Goal: Task Accomplishment & Management: Manage account settings

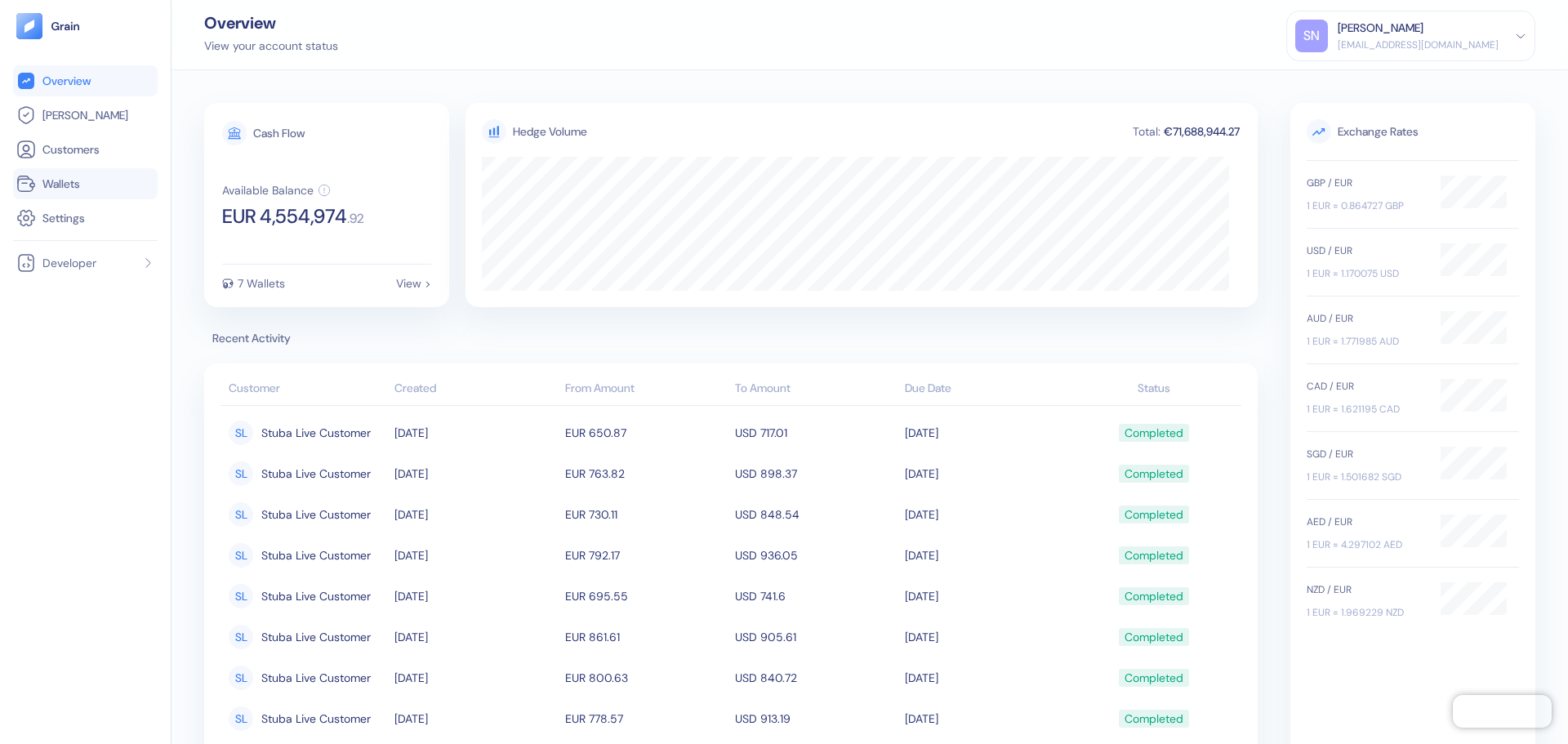
click at [66, 180] on span "Wallets" at bounding box center [61, 184] width 37 height 17
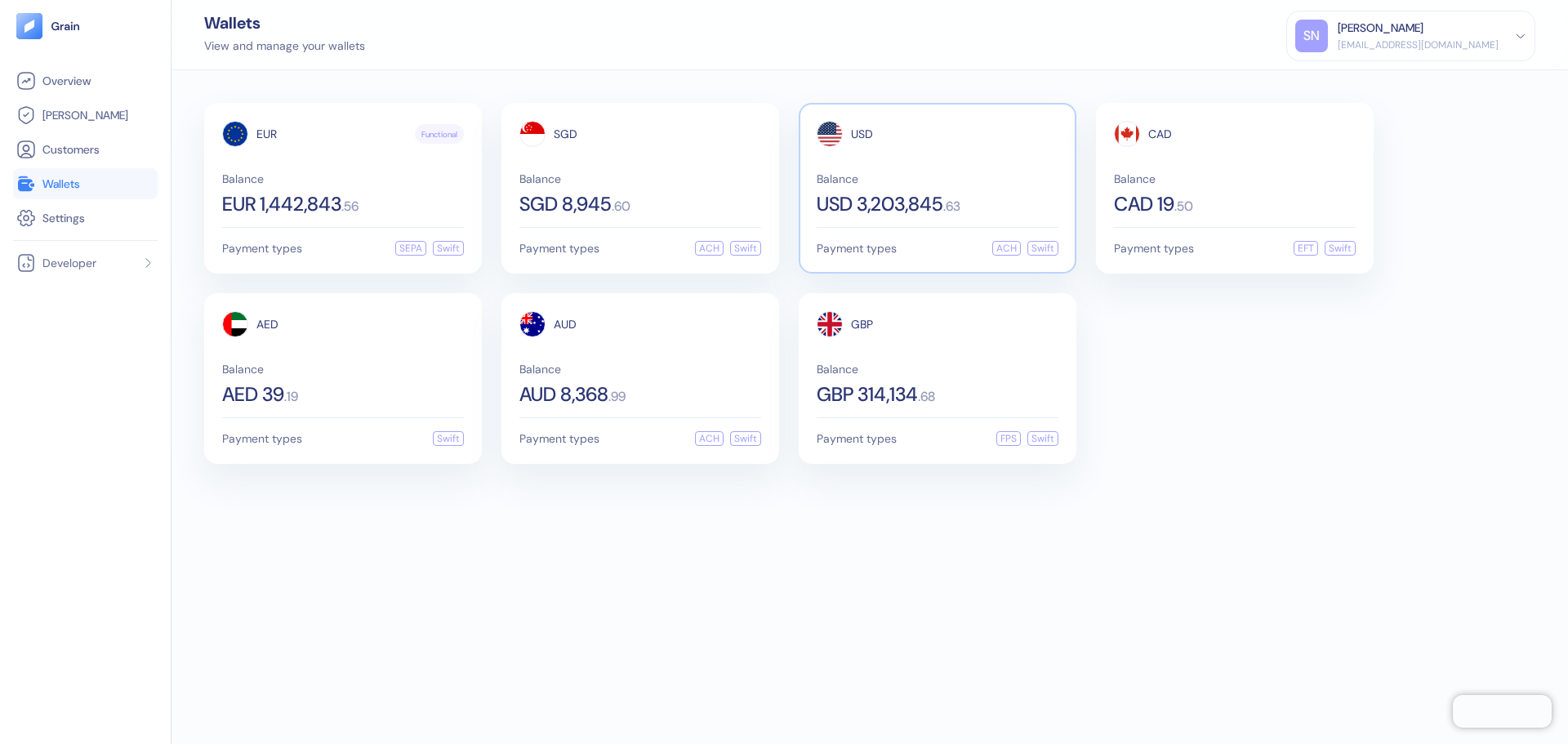
click at [875, 177] on span "Balance" at bounding box center [936, 179] width 241 height 11
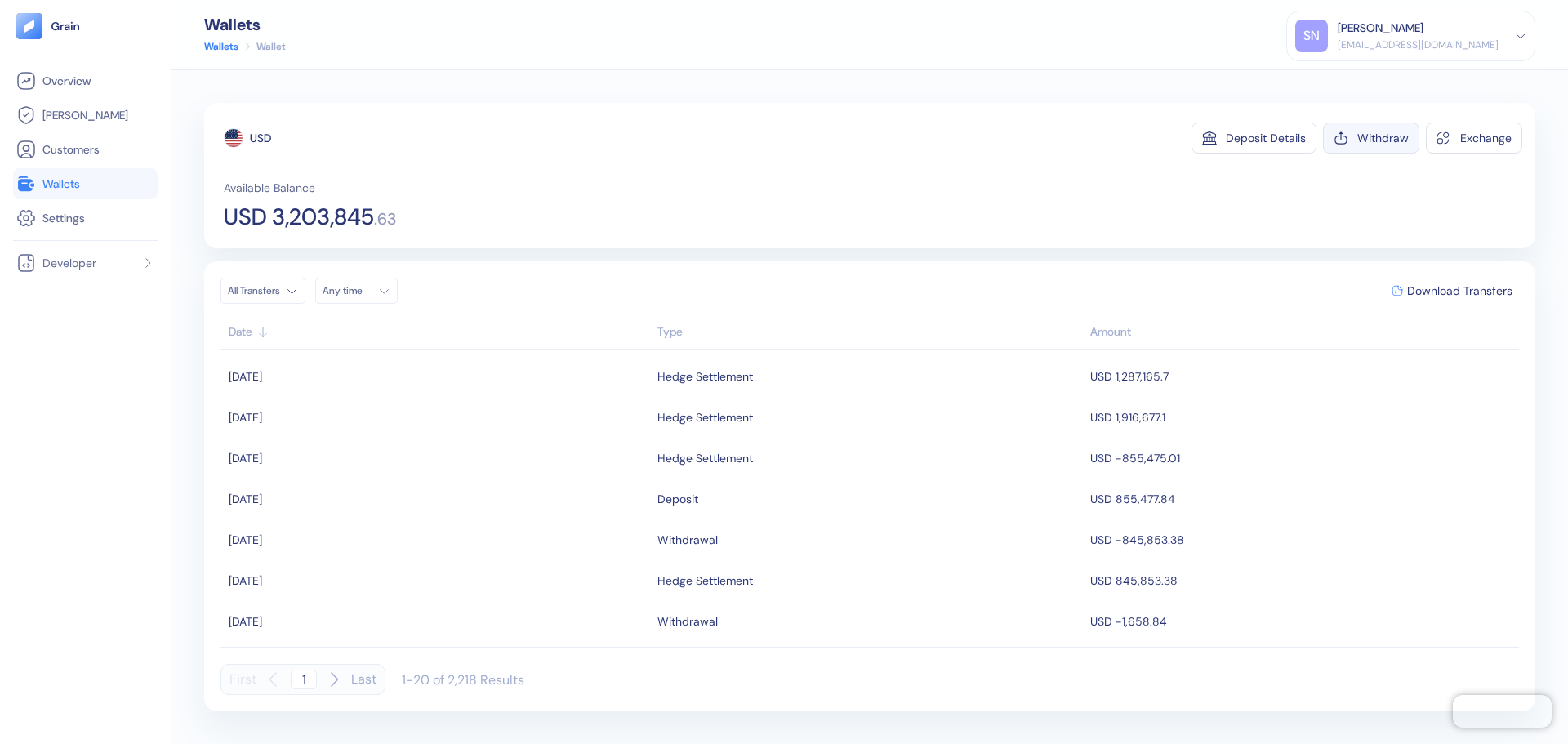
click at [1380, 145] on button "Withdraw" at bounding box center [1371, 139] width 97 height 31
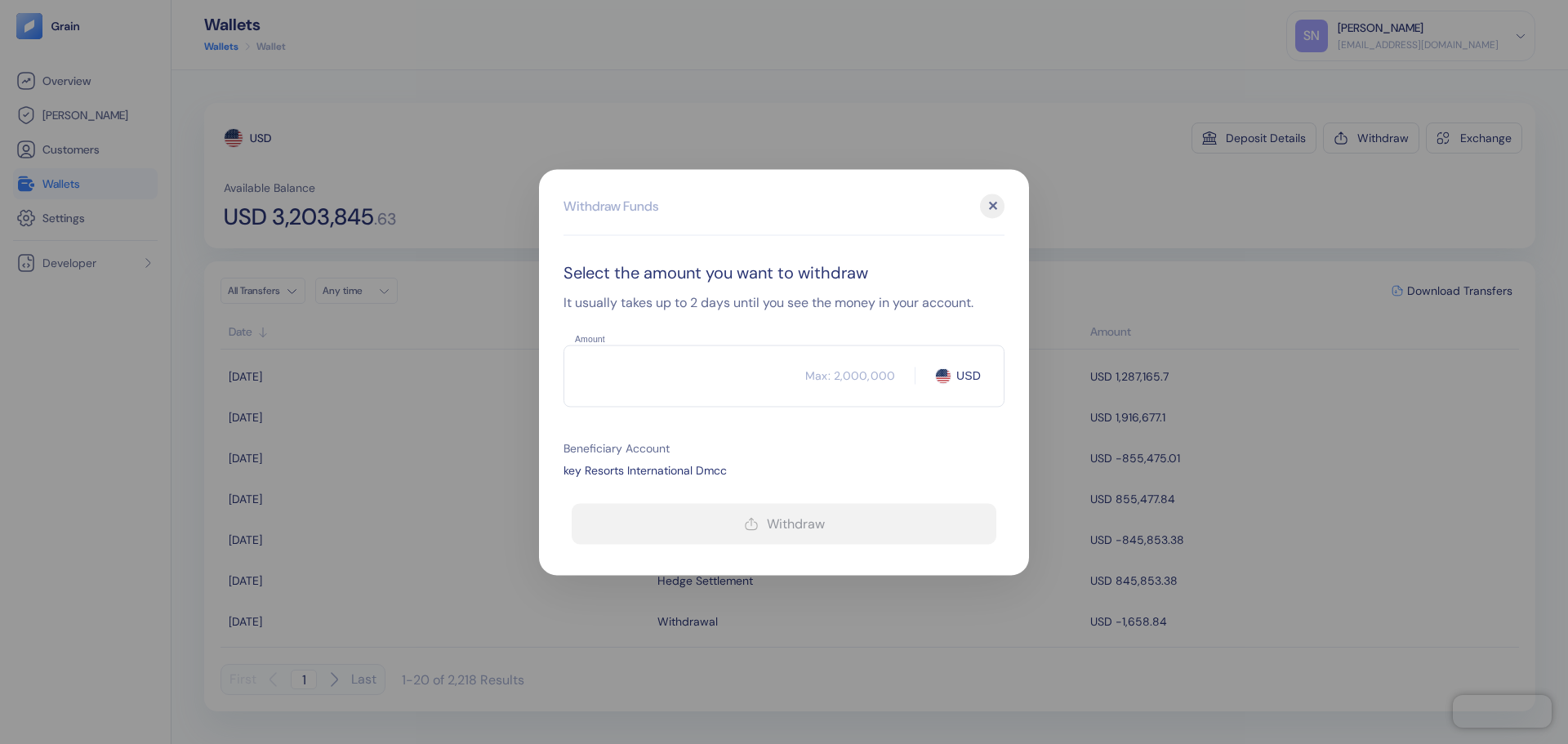
click at [685, 375] on input "Amount" at bounding box center [684, 375] width 241 height 41
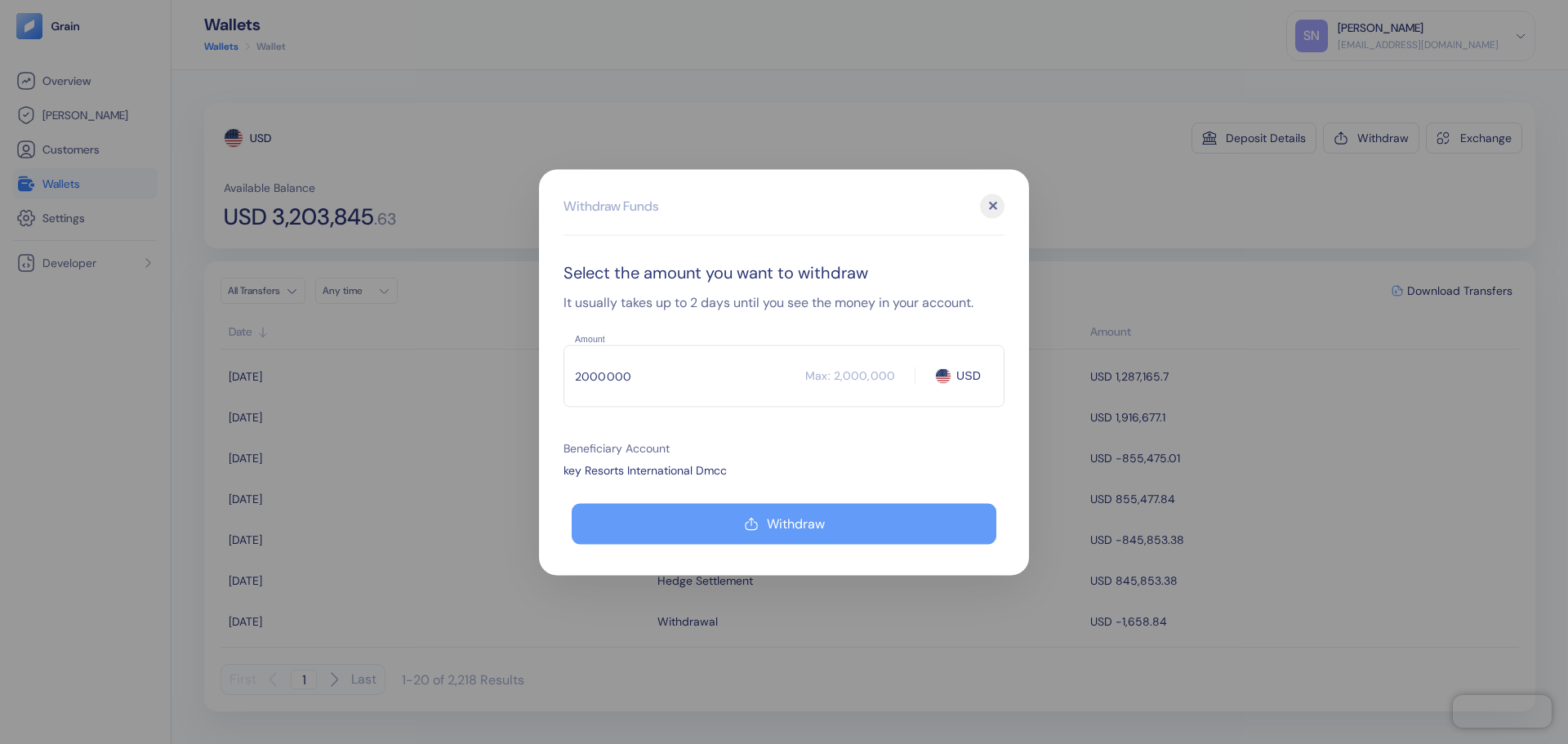
type input "2000000"
click at [793, 506] on button "Withdraw" at bounding box center [783, 523] width 424 height 41
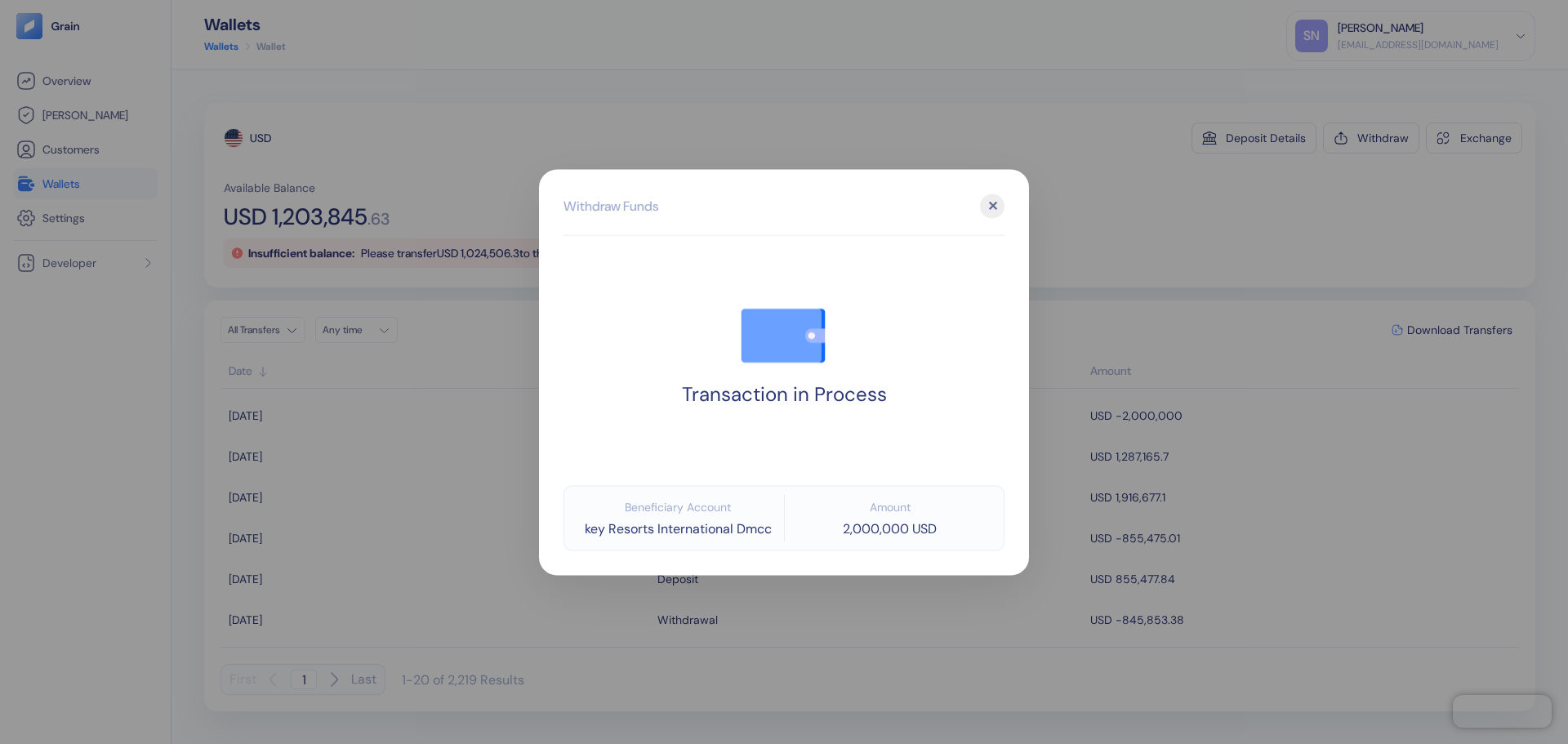
click at [1169, 137] on div at bounding box center [784, 372] width 1568 height 744
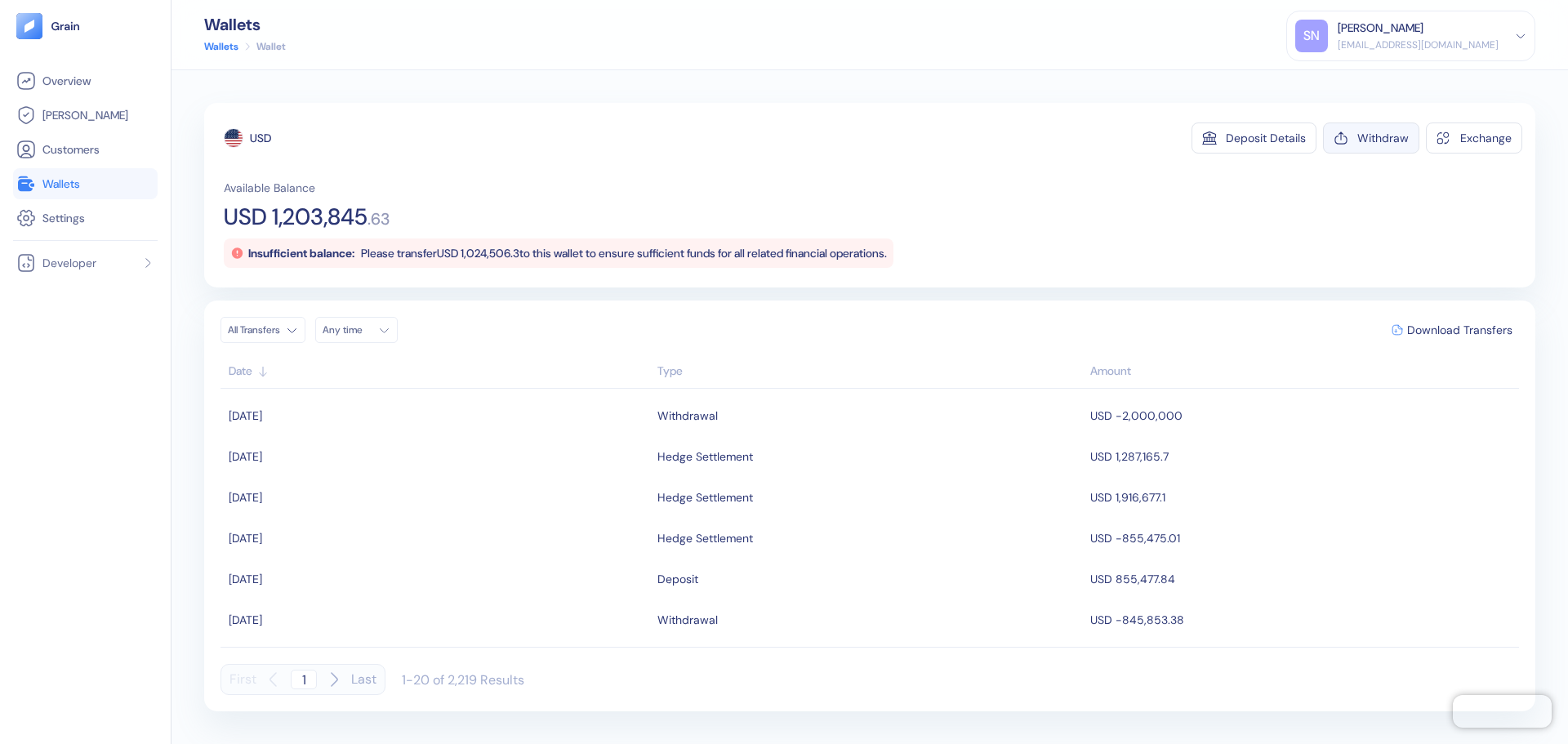
click at [1359, 137] on div "Withdraw" at bounding box center [1382, 138] width 51 height 11
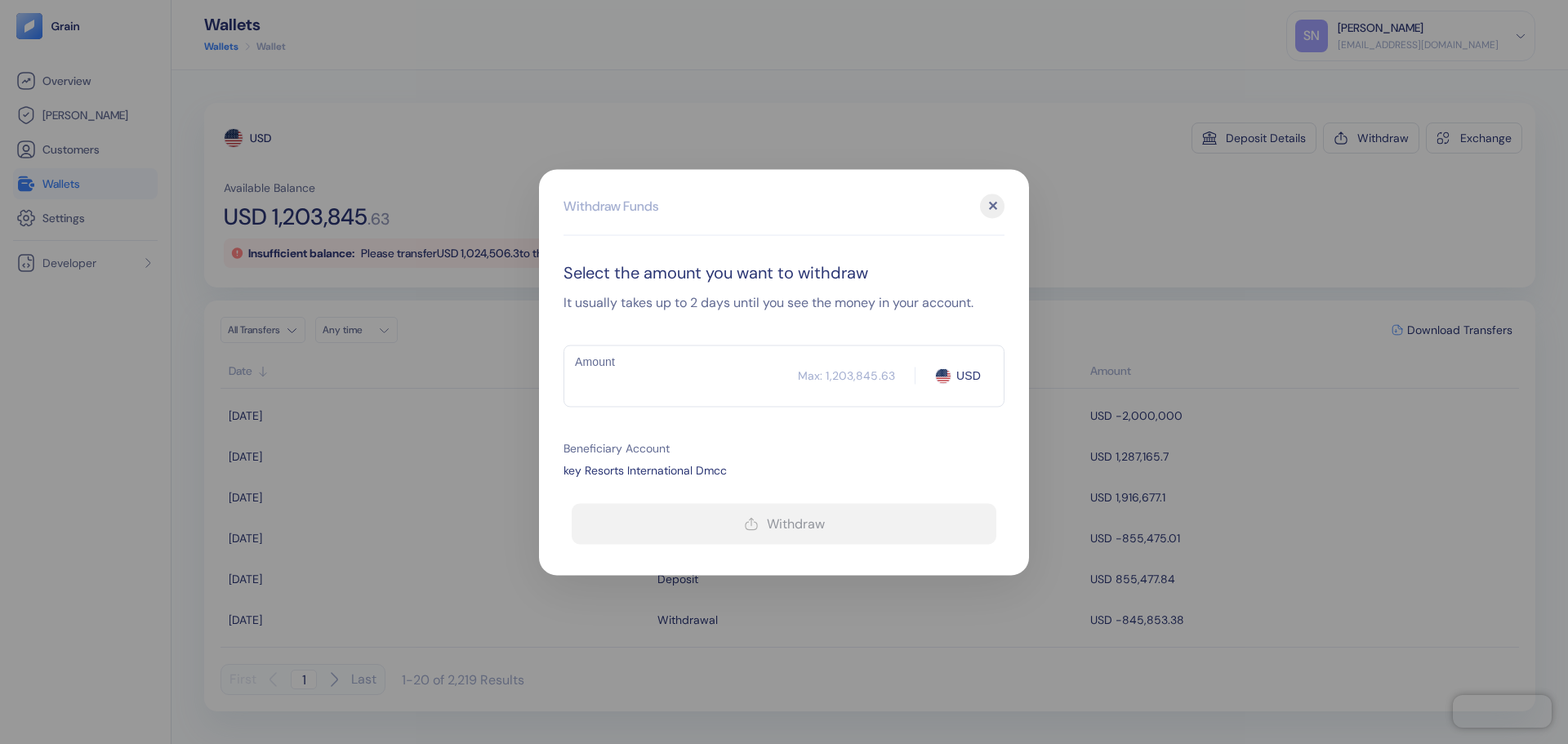
click at [646, 378] on input "Amount" at bounding box center [680, 375] width 234 height 41
paste input "1203842.8"
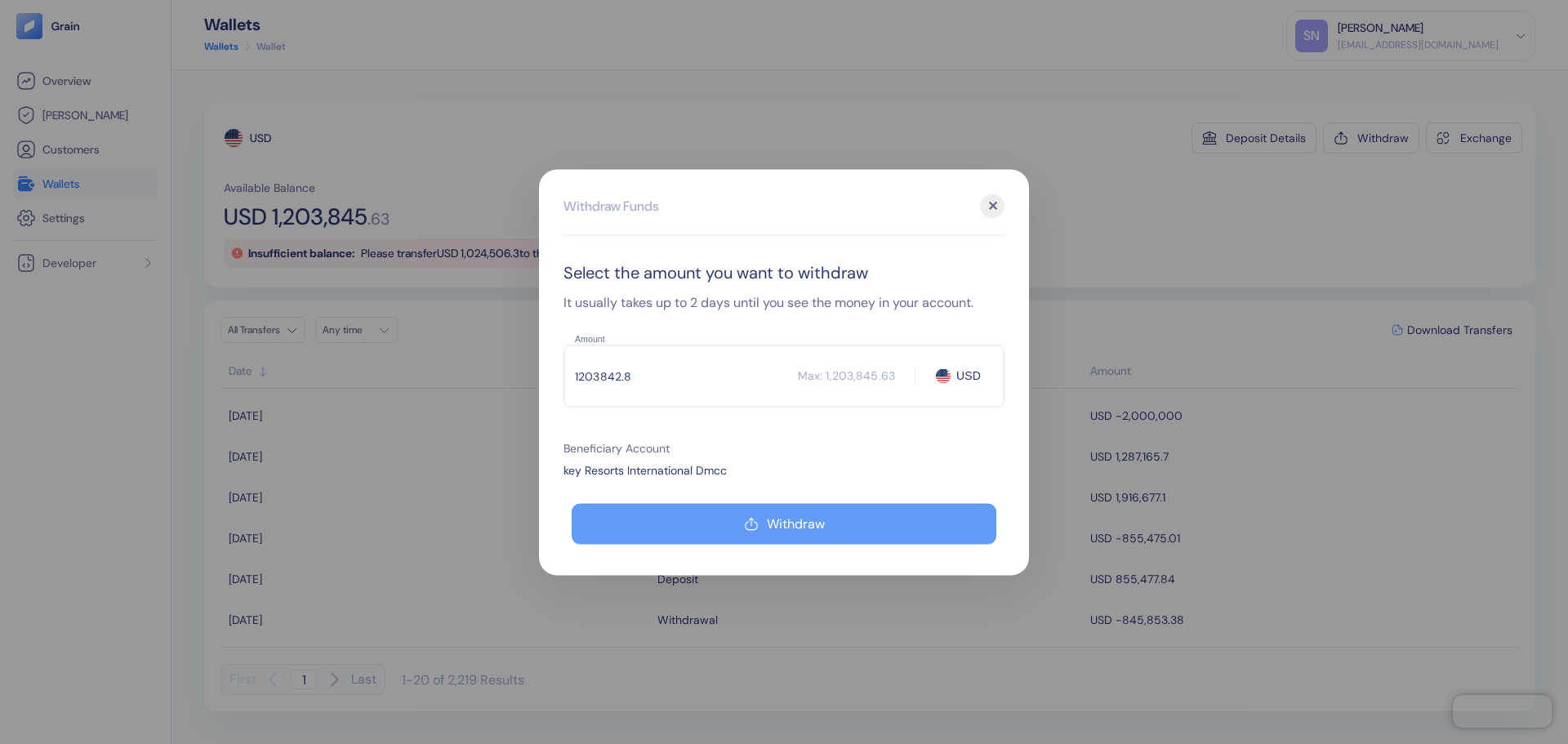
type input "1203842.8"
click at [830, 519] on button "Withdraw" at bounding box center [783, 523] width 424 height 41
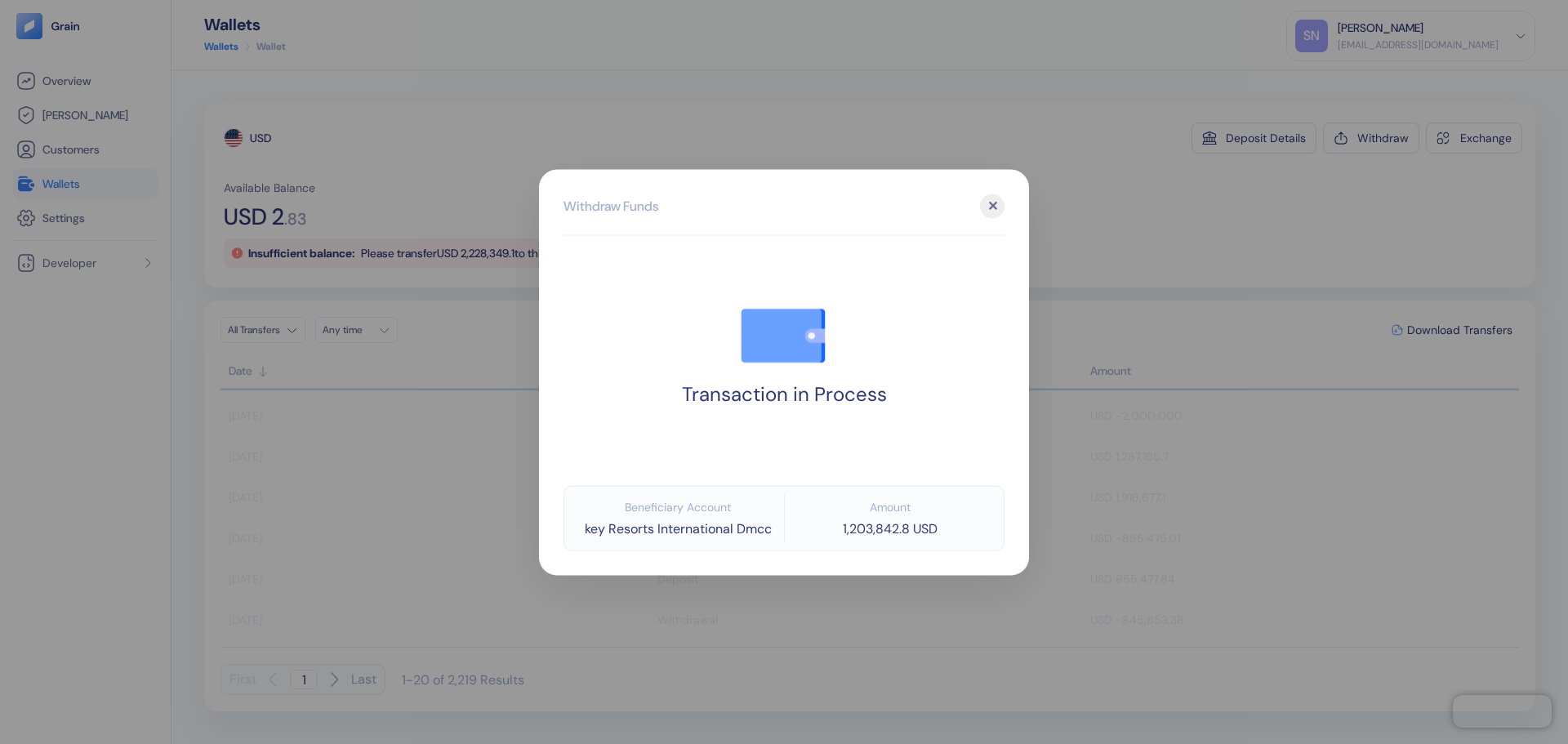
click at [1085, 227] on div at bounding box center [784, 372] width 1568 height 744
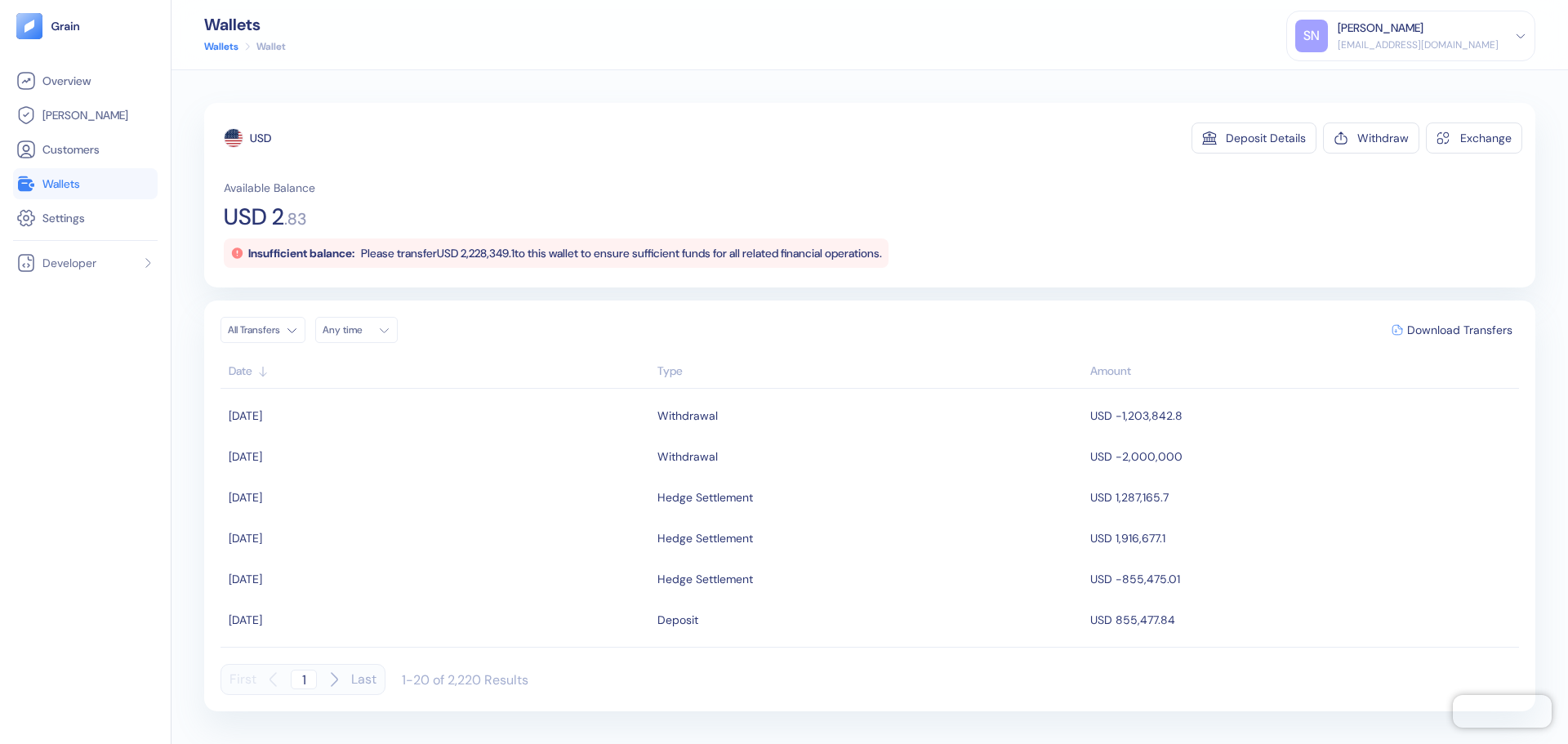
click at [47, 200] on ul "Overview [PERSON_NAME] Customers Wallets Settings" at bounding box center [85, 149] width 145 height 168
click at [49, 196] on li "Wallets" at bounding box center [85, 184] width 145 height 31
click at [61, 189] on span "Wallets" at bounding box center [61, 184] width 37 height 17
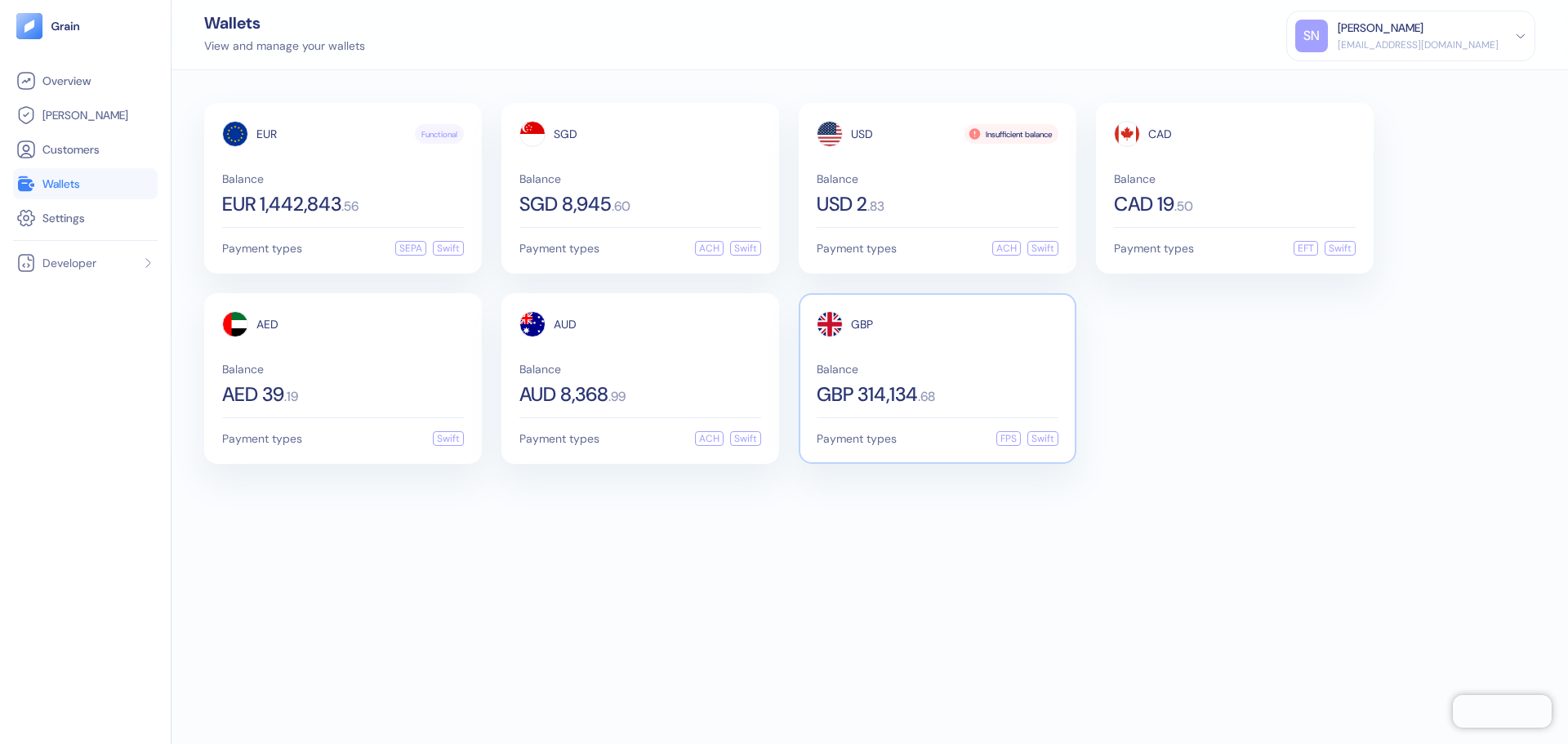
click at [978, 389] on div "GBP 314,134 . 68" at bounding box center [936, 395] width 241 height 19
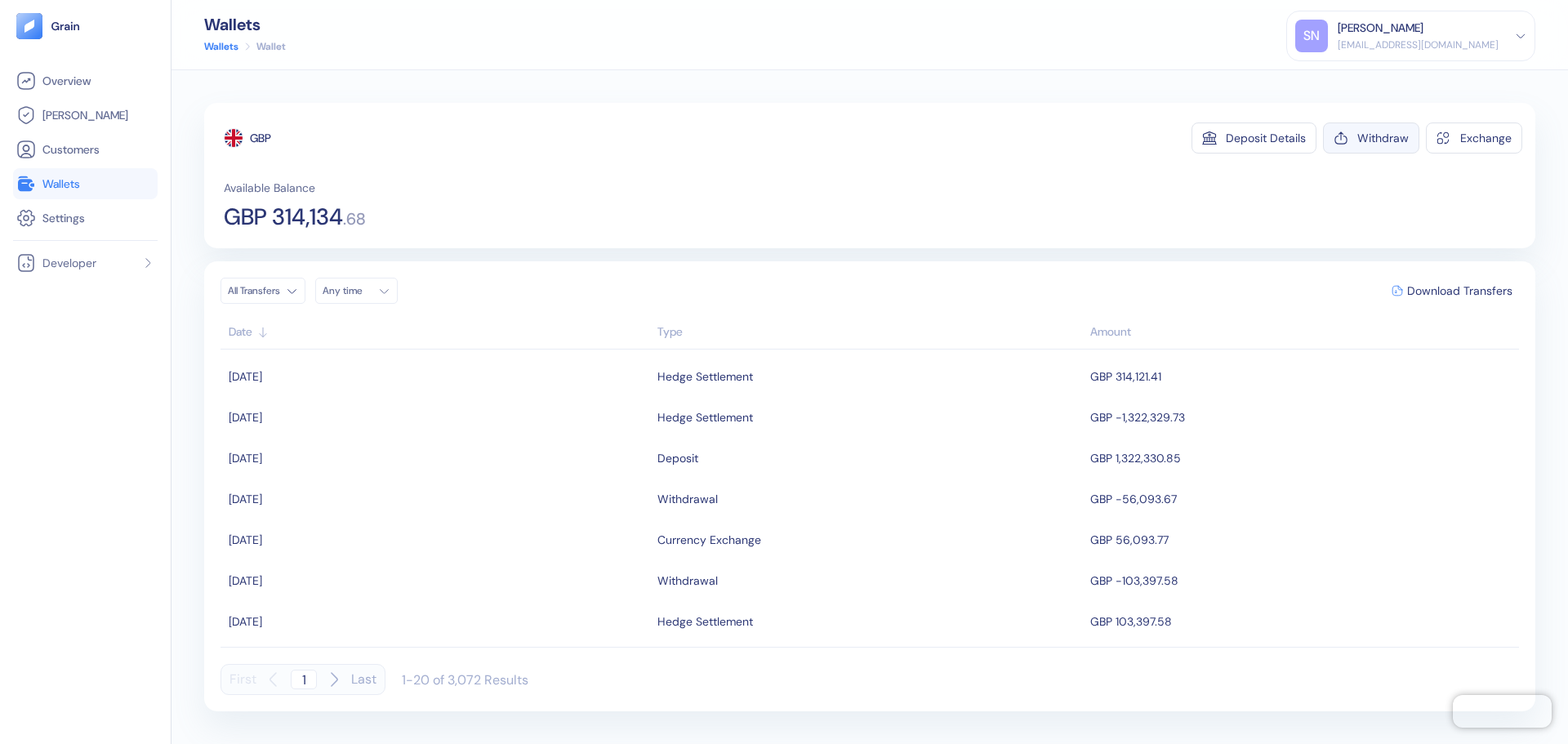
click at [1396, 136] on div "Withdraw" at bounding box center [1382, 138] width 51 height 11
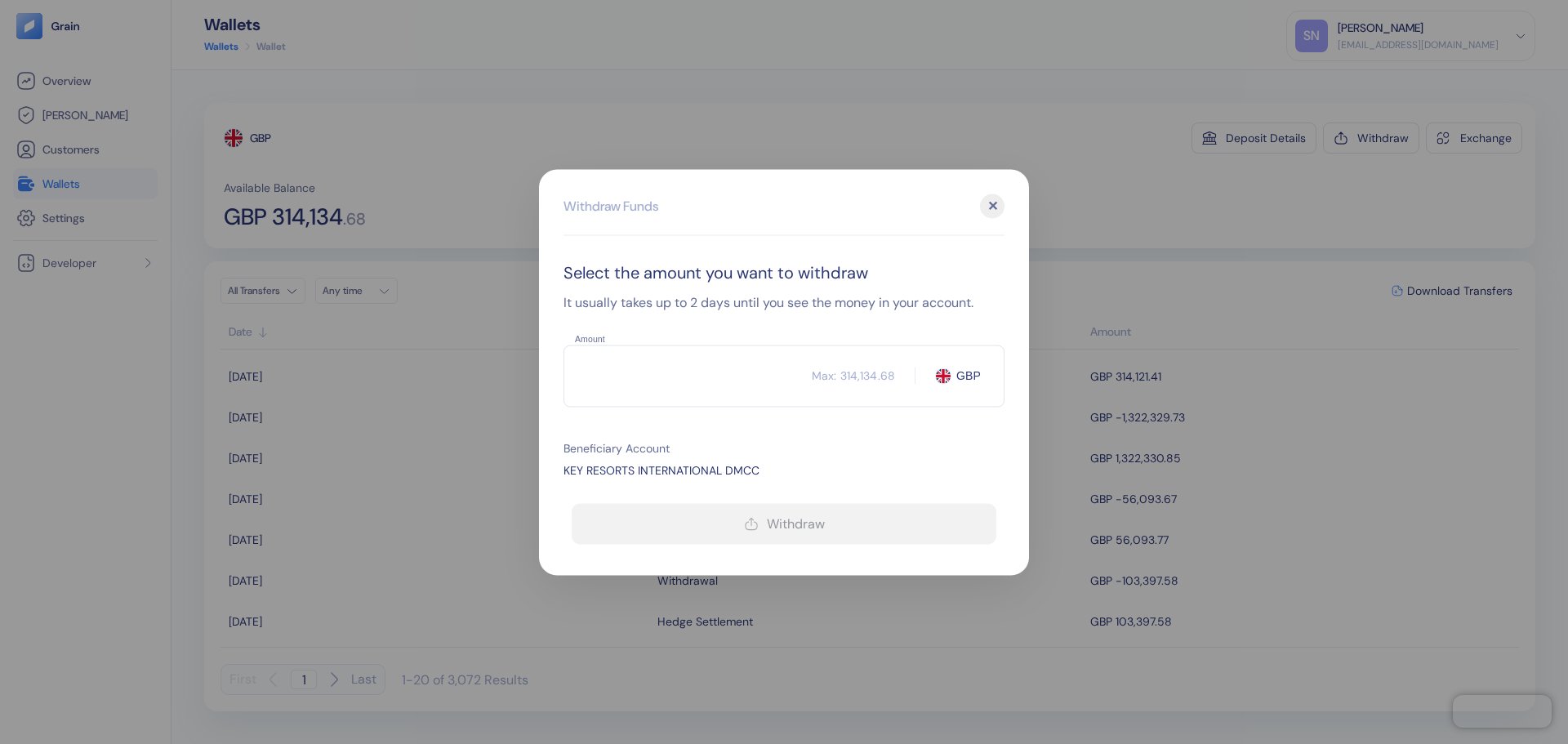
click at [655, 375] on input "Amount" at bounding box center [687, 375] width 248 height 41
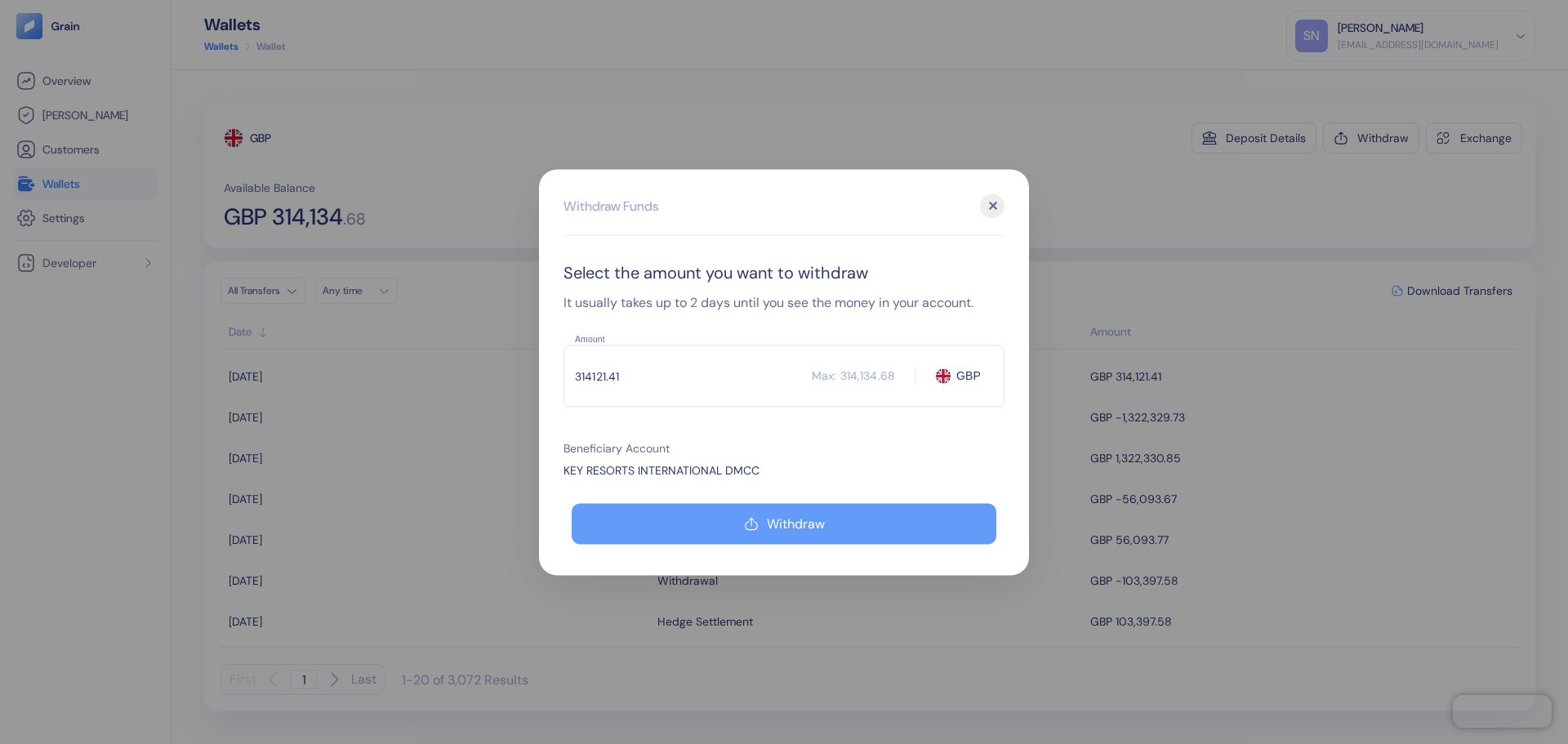
type input "314121.41"
click at [833, 518] on button "Withdraw" at bounding box center [783, 523] width 424 height 41
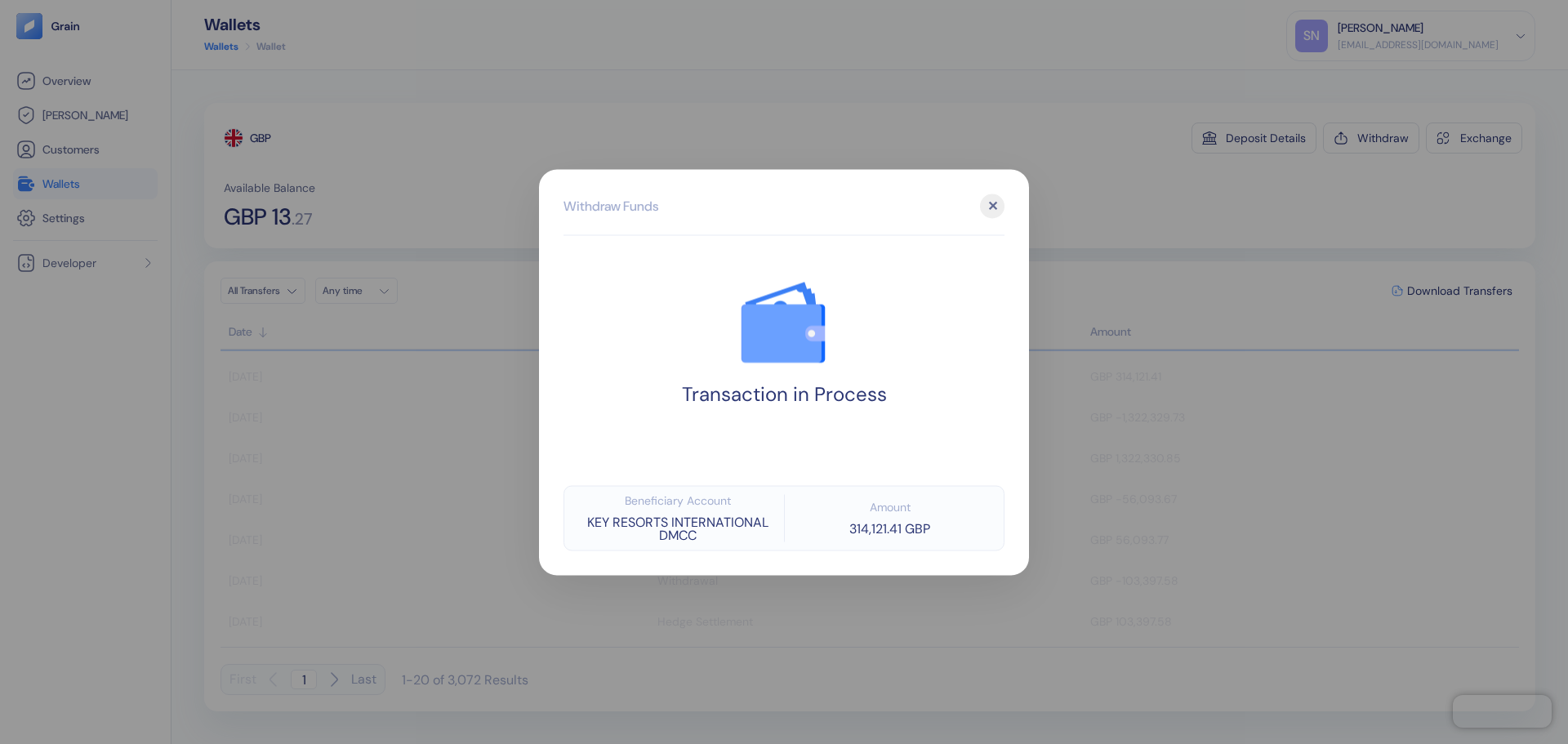
click at [997, 200] on div "✕" at bounding box center [992, 206] width 24 height 24
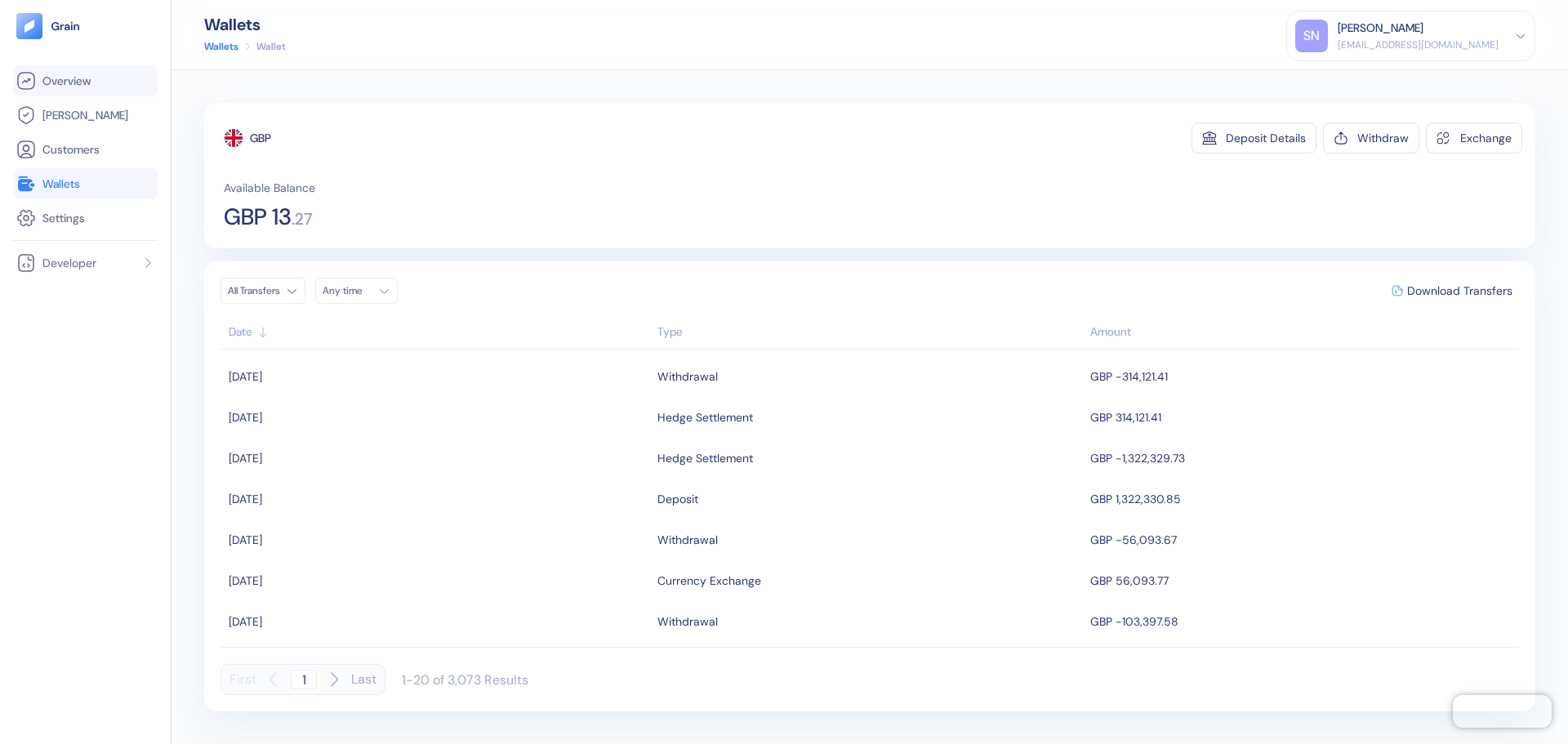
click at [57, 84] on span "Overview" at bounding box center [66, 80] width 48 height 17
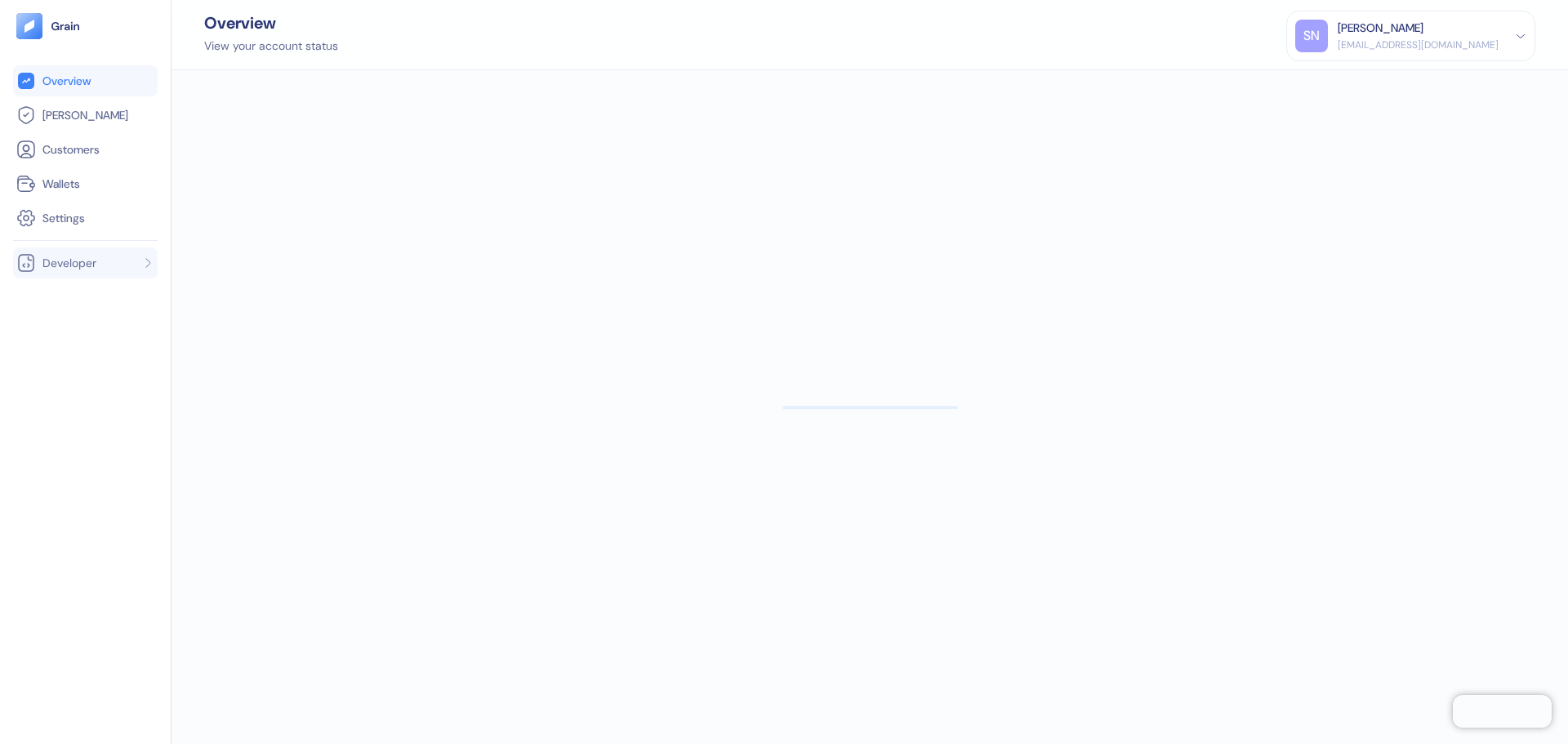
click at [68, 264] on span "Developer" at bounding box center [70, 262] width 54 height 17
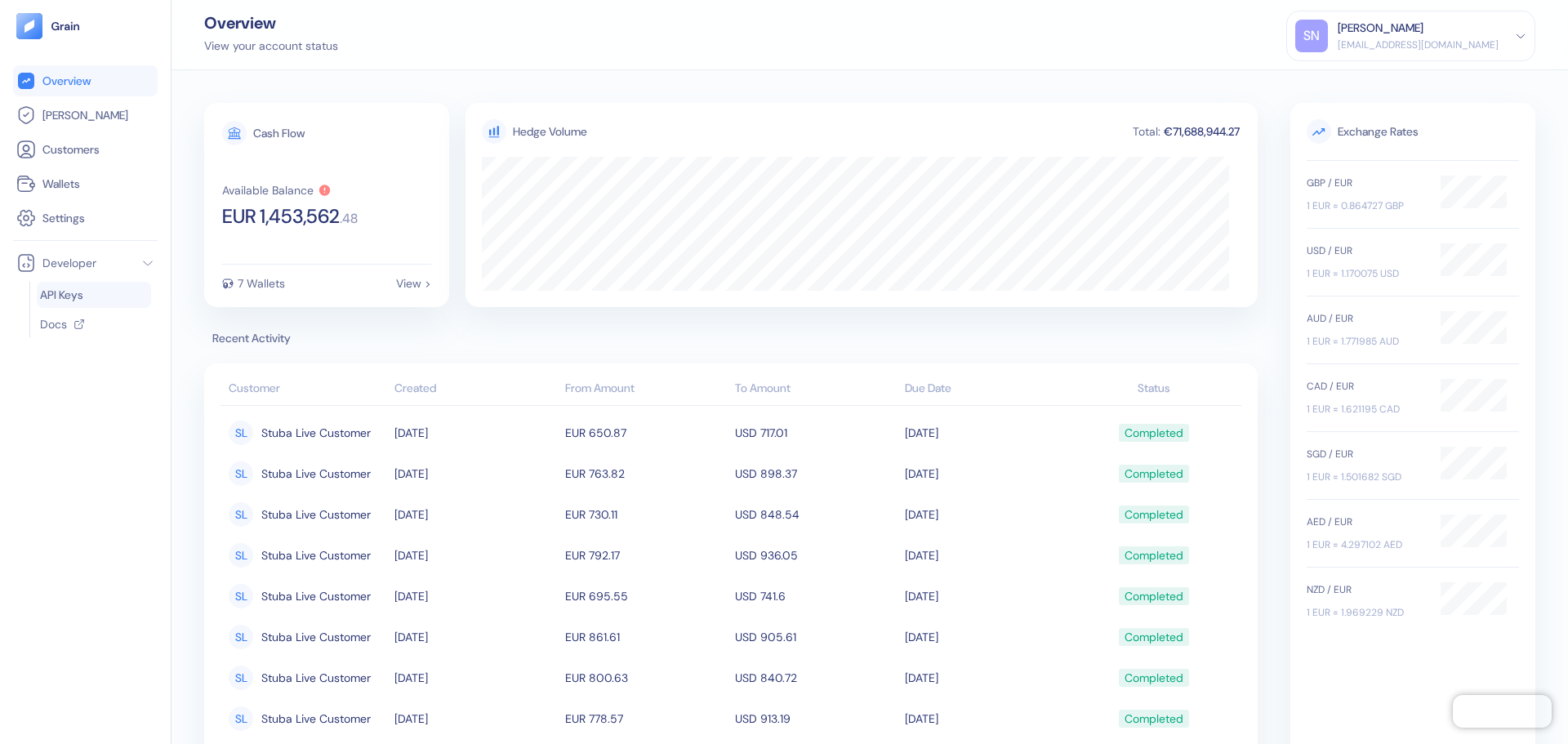
click at [79, 294] on span "API Keys" at bounding box center [62, 294] width 44 height 17
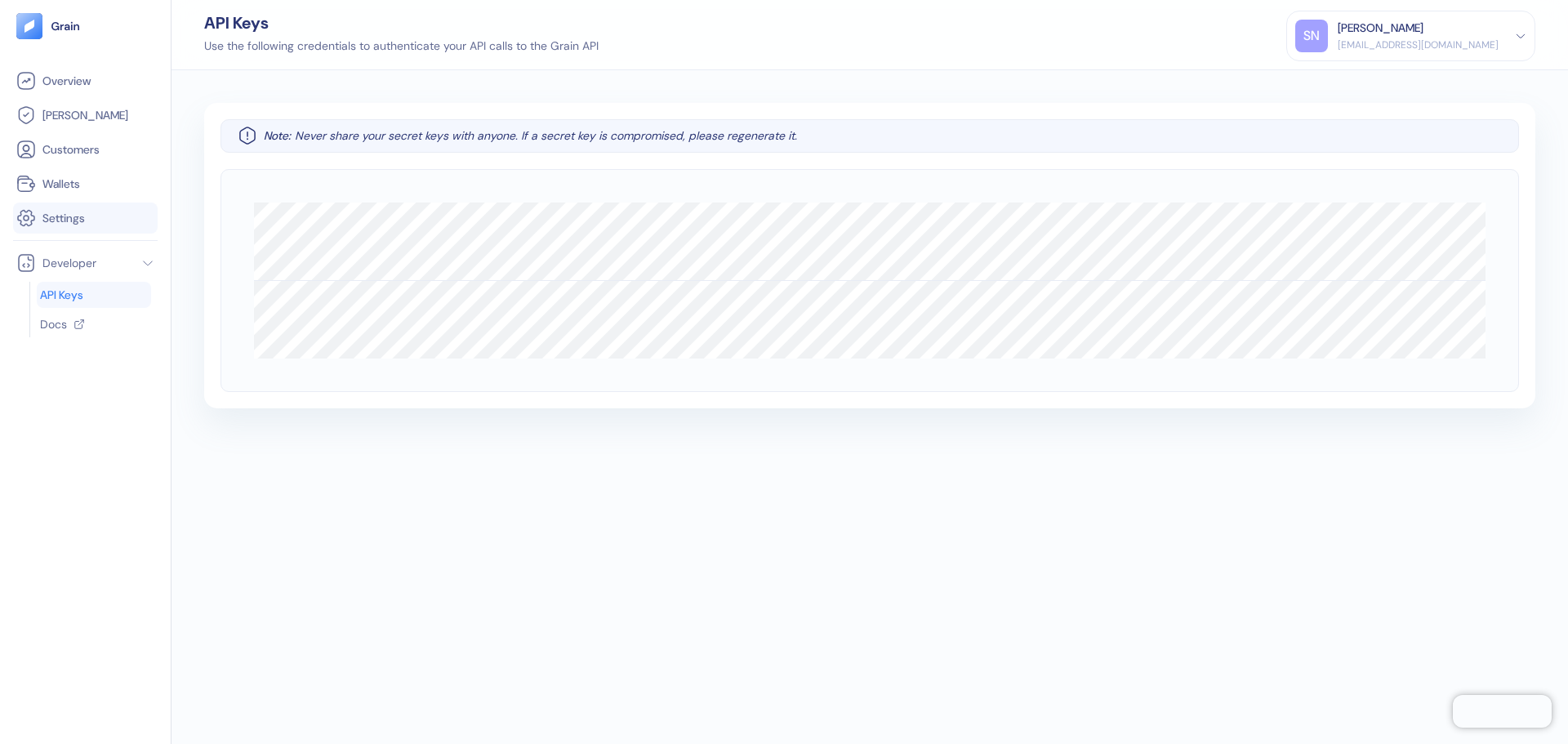
click at [88, 222] on link "Settings" at bounding box center [85, 218] width 138 height 19
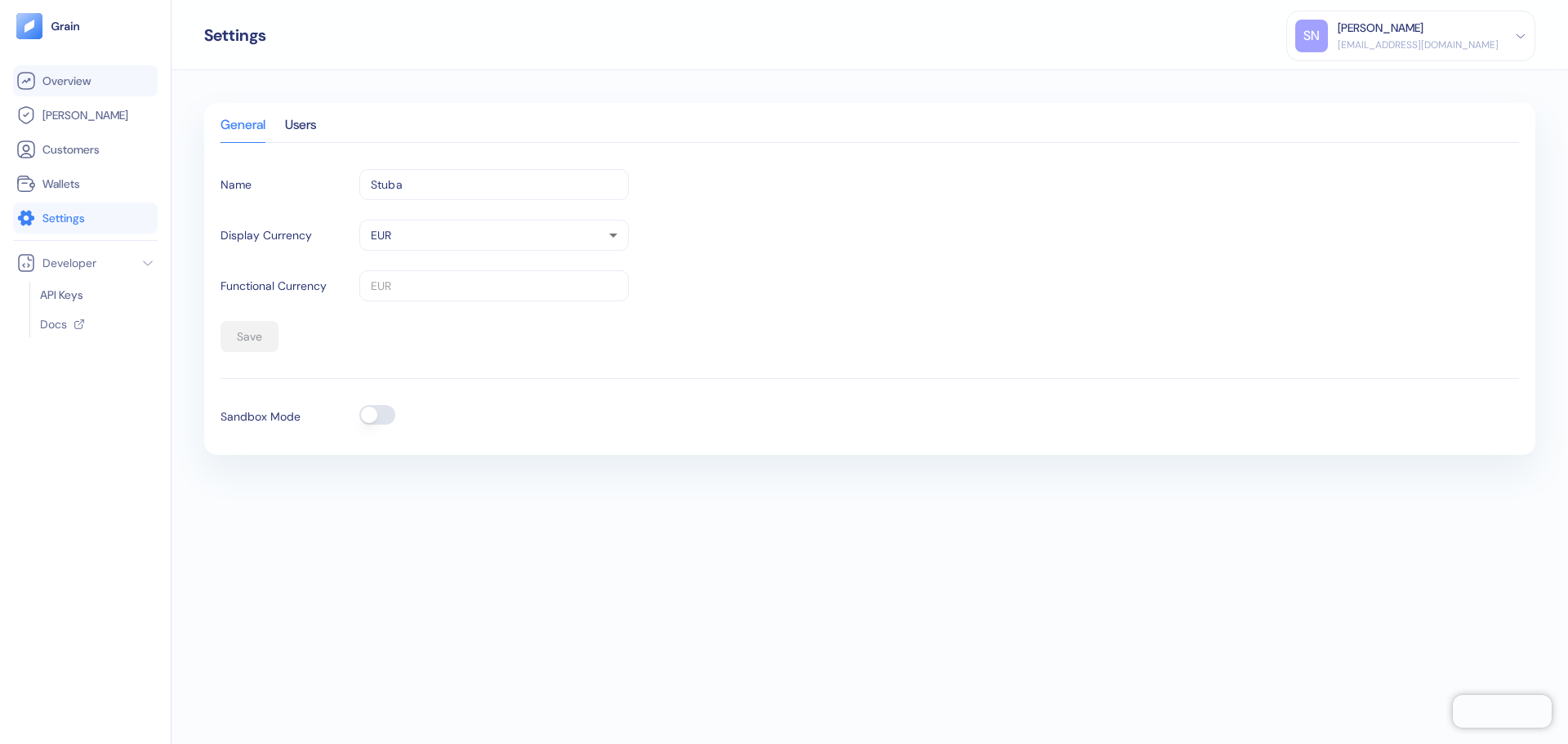
click at [67, 74] on span "Overview" at bounding box center [66, 80] width 48 height 17
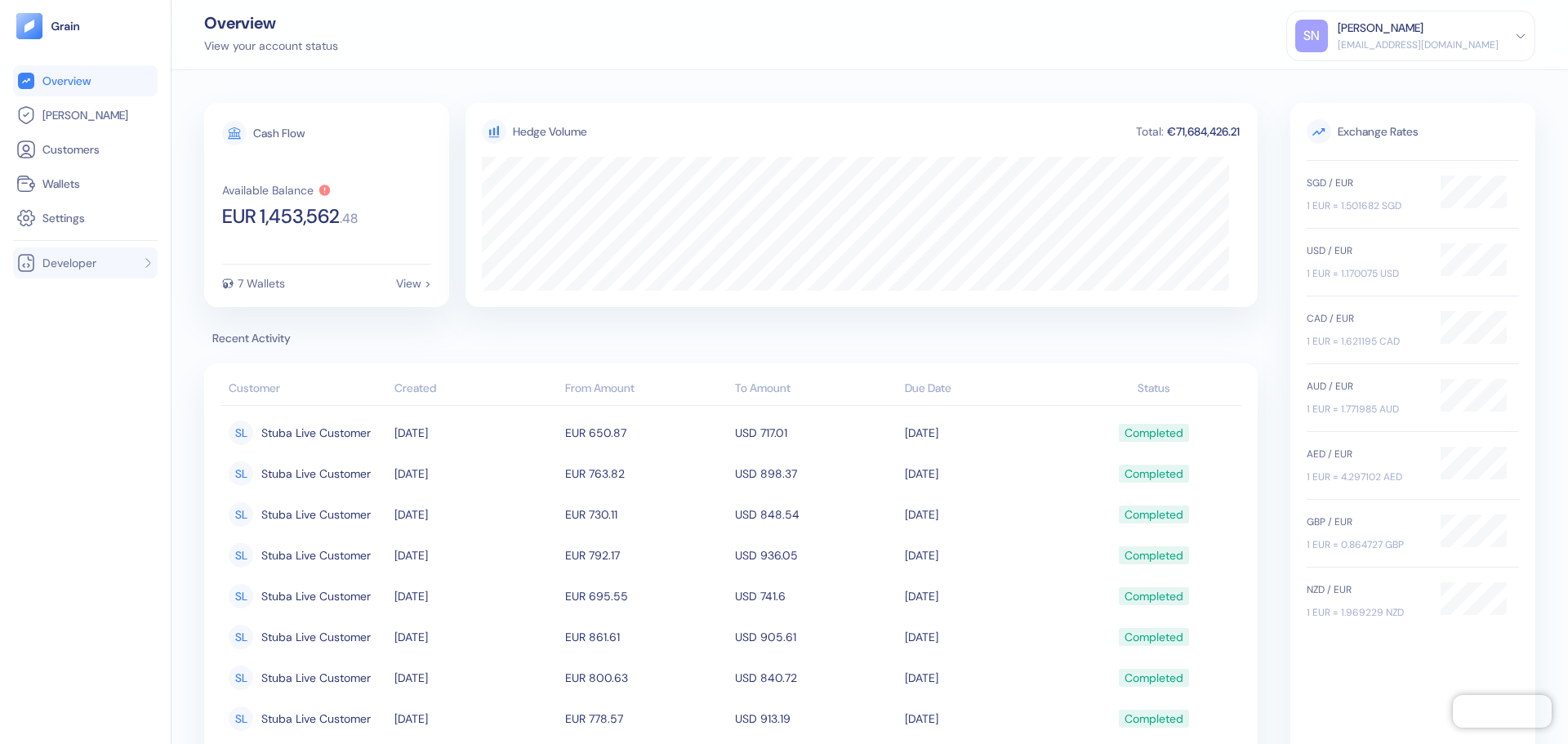
click at [129, 268] on li "Developer" at bounding box center [85, 263] width 145 height 31
click at [83, 301] on span "API Keys" at bounding box center [62, 294] width 44 height 17
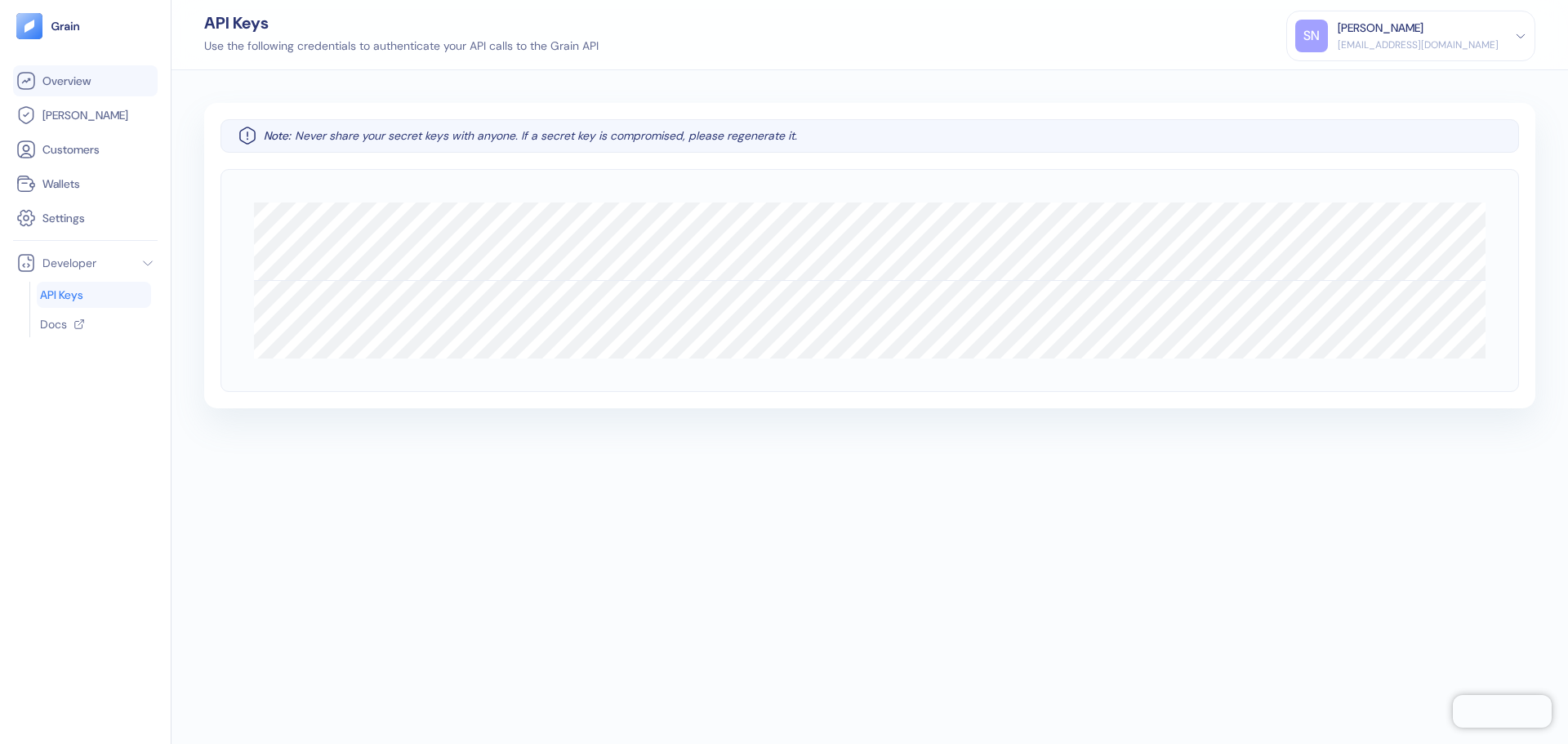
click at [84, 93] on li "Overview" at bounding box center [85, 81] width 145 height 31
click at [87, 89] on link "Overview" at bounding box center [85, 81] width 138 height 19
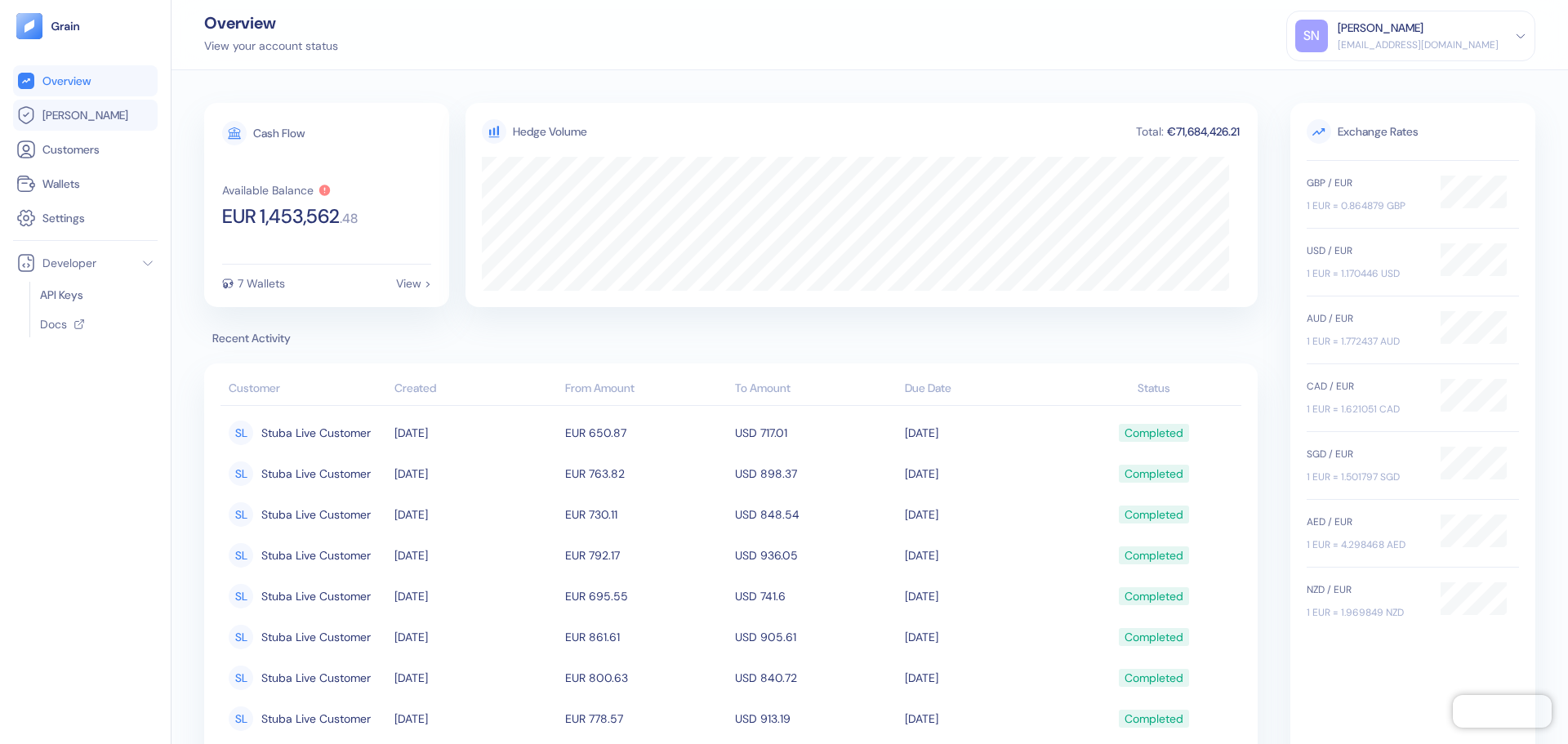
click at [74, 116] on span "[PERSON_NAME]" at bounding box center [85, 115] width 85 height 17
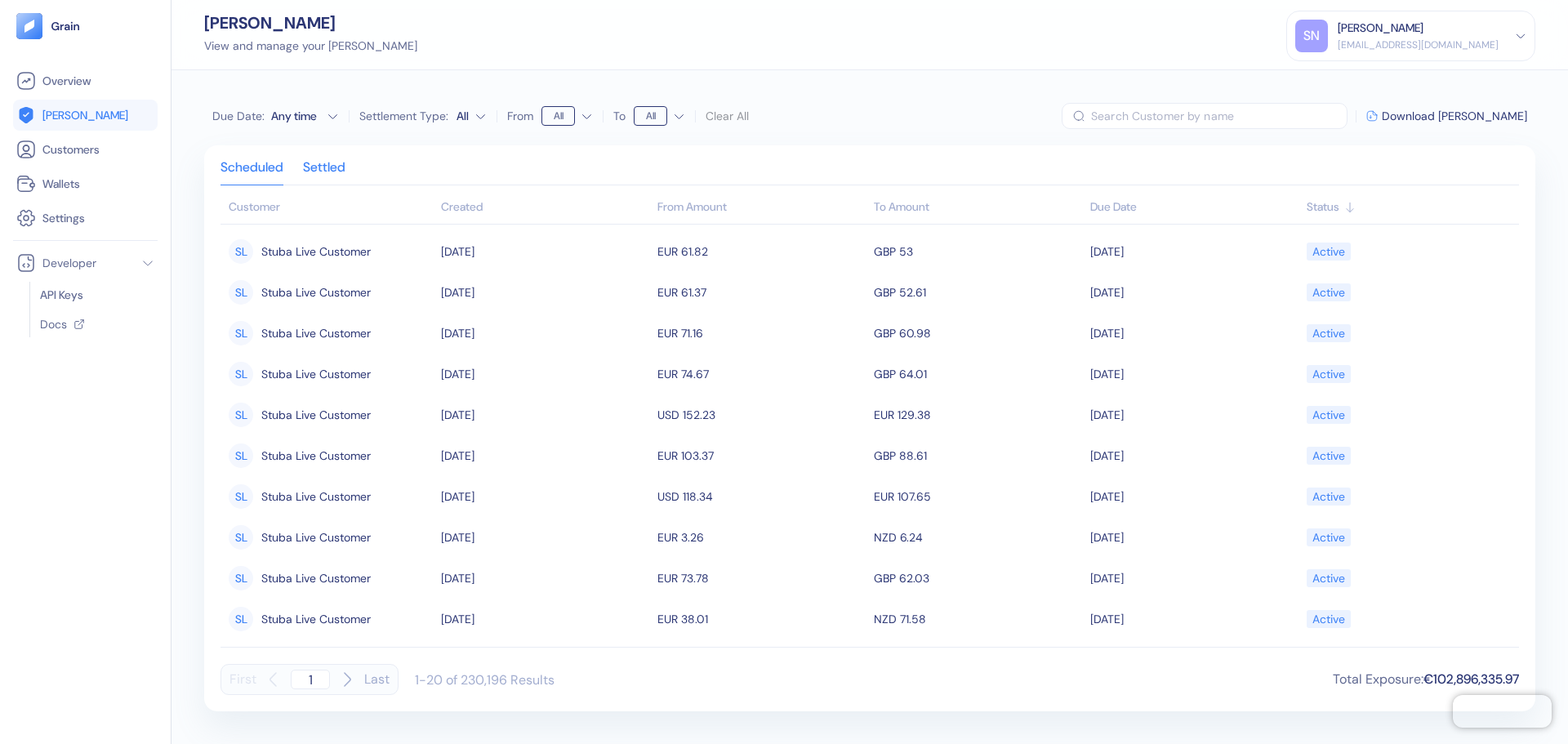
click at [344, 176] on div "Settled" at bounding box center [324, 173] width 43 height 23
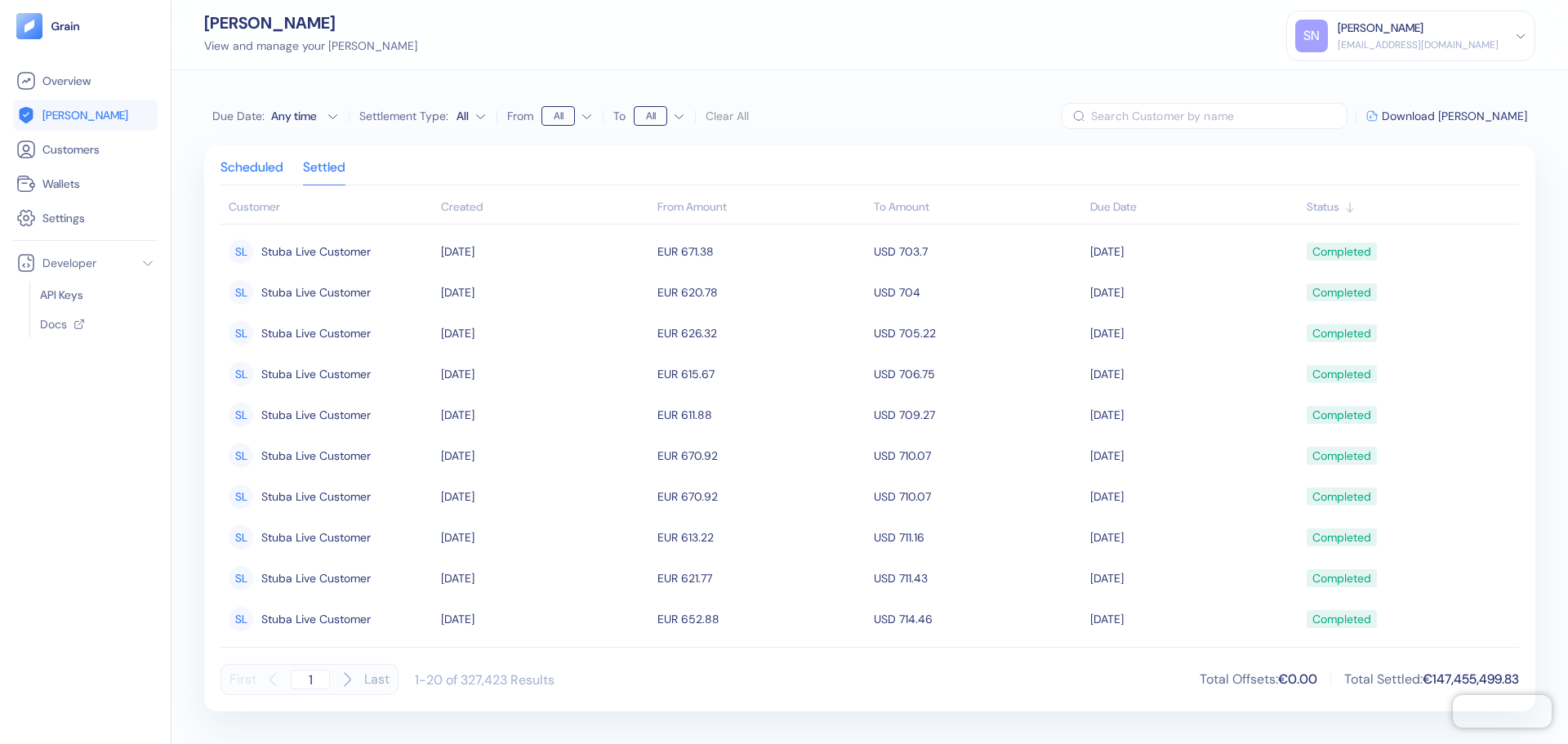
click at [268, 168] on div "Scheduled" at bounding box center [252, 173] width 63 height 23
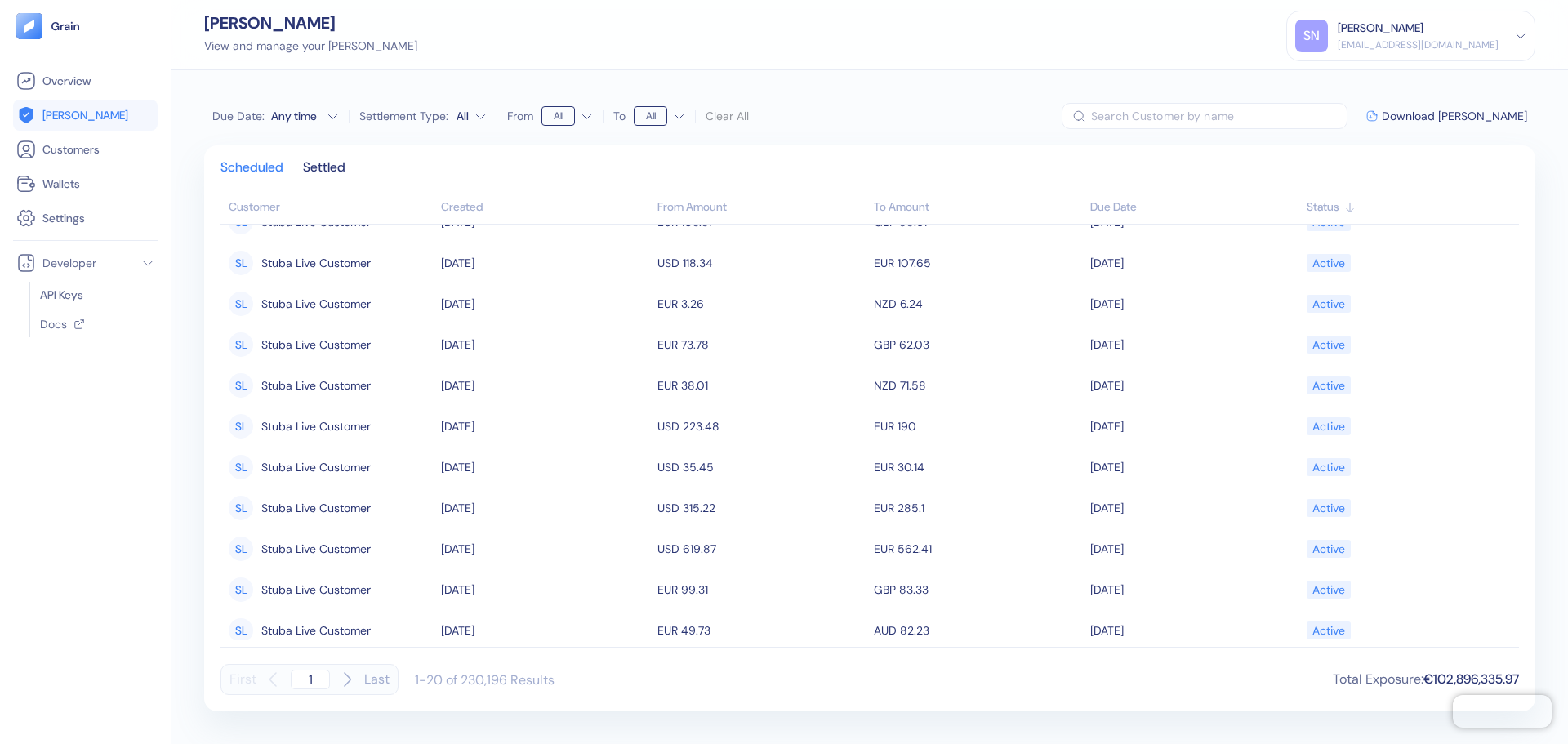
scroll to position [408, 0]
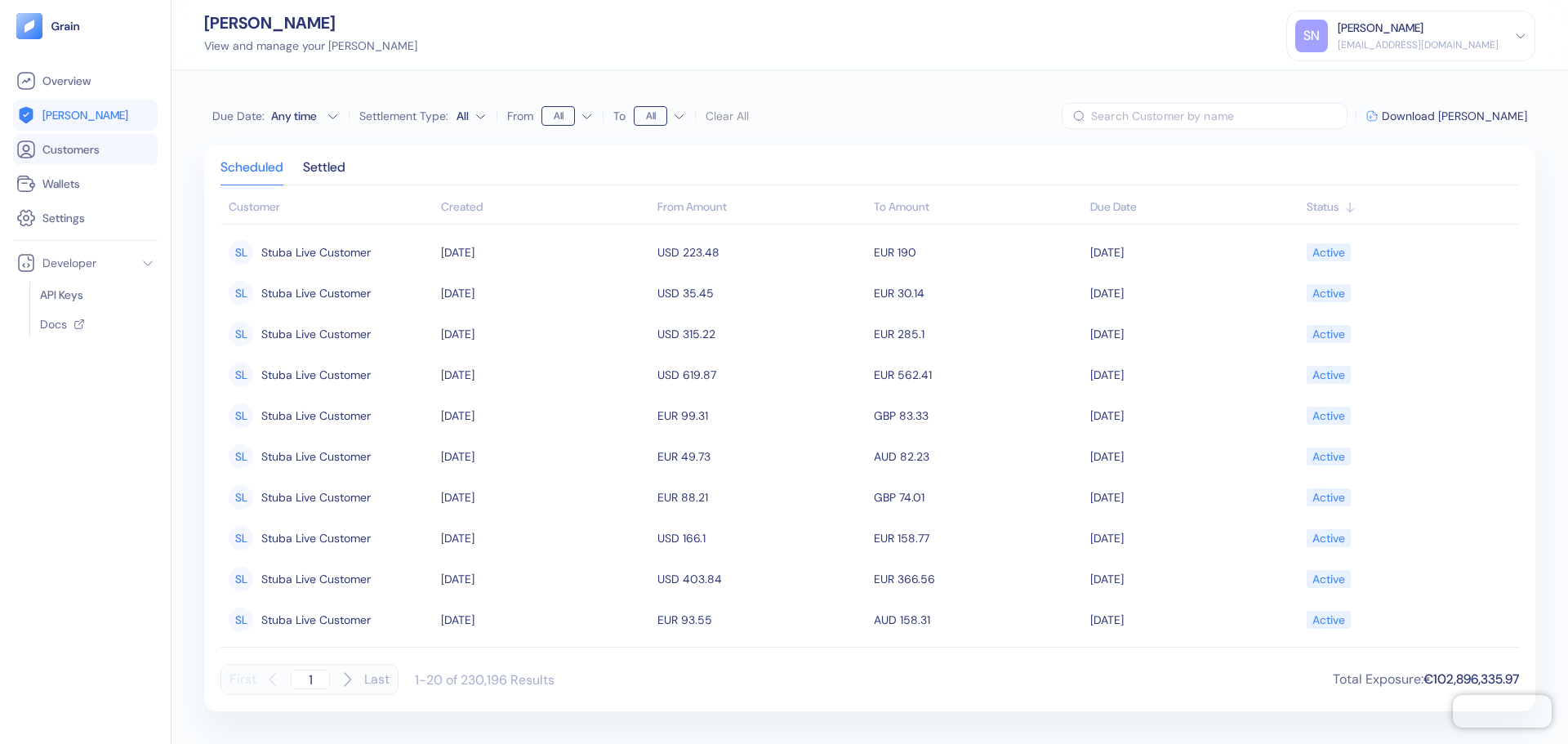
click at [97, 153] on span "Customers" at bounding box center [71, 149] width 57 height 17
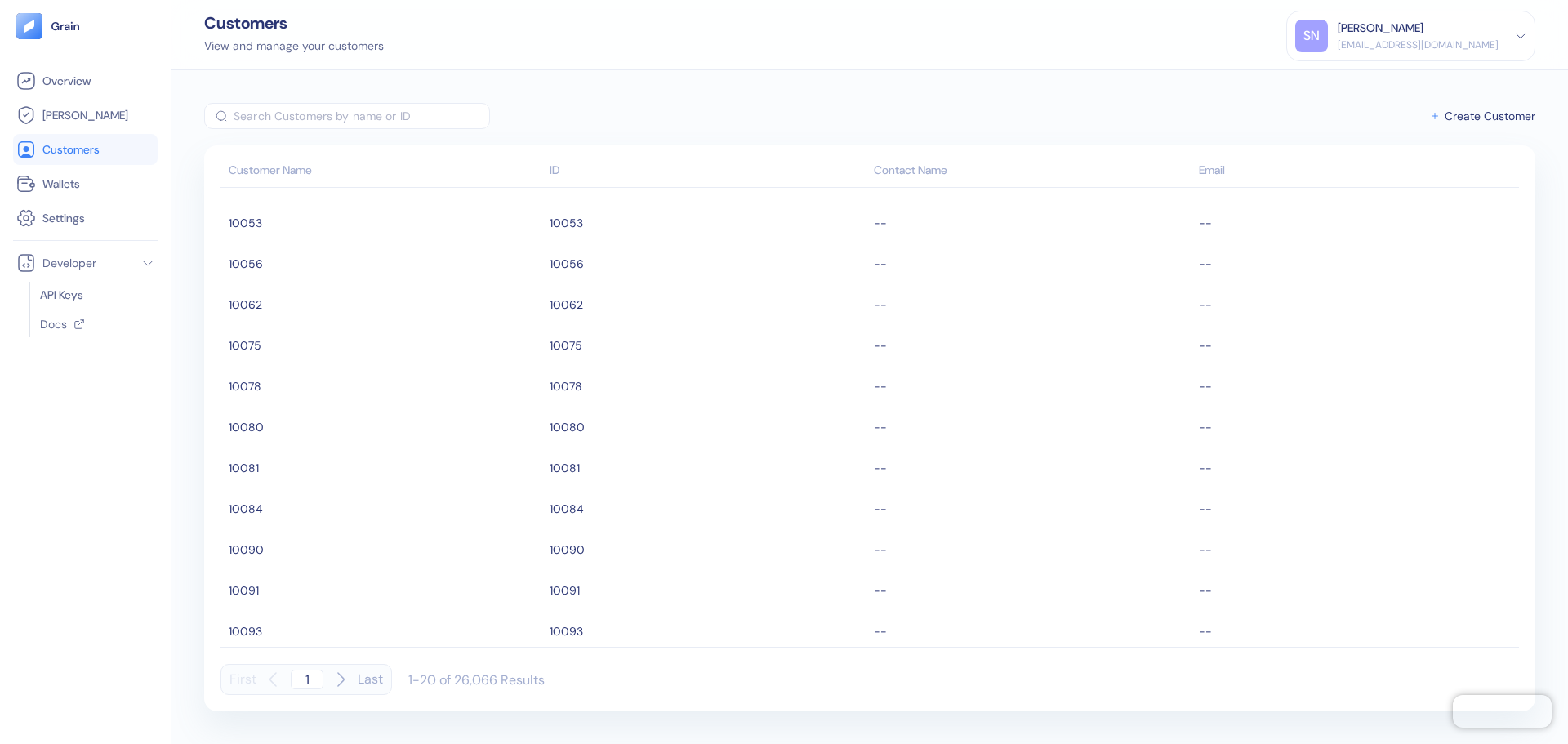
scroll to position [371, 0]
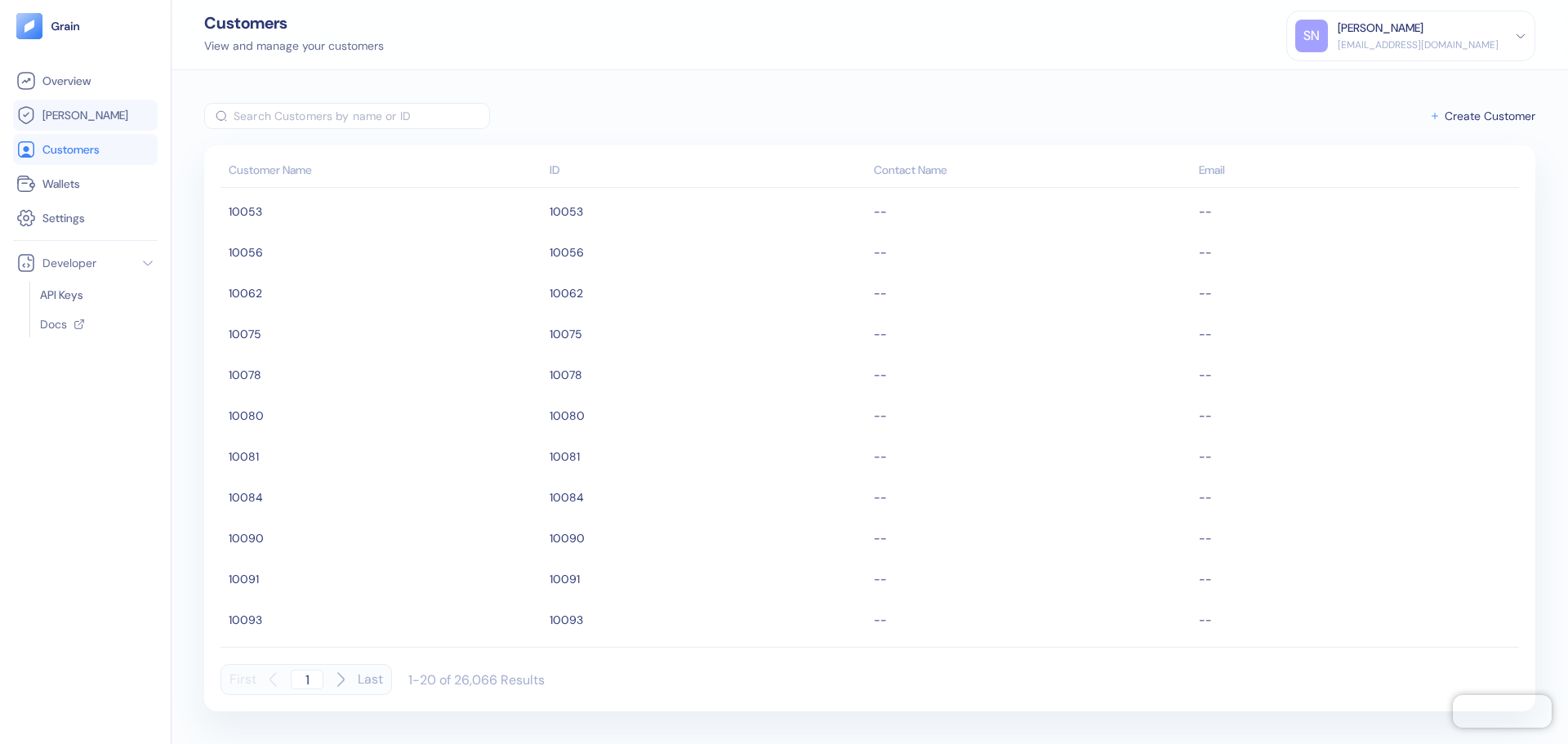
click at [49, 110] on span "[PERSON_NAME]" at bounding box center [85, 115] width 85 height 17
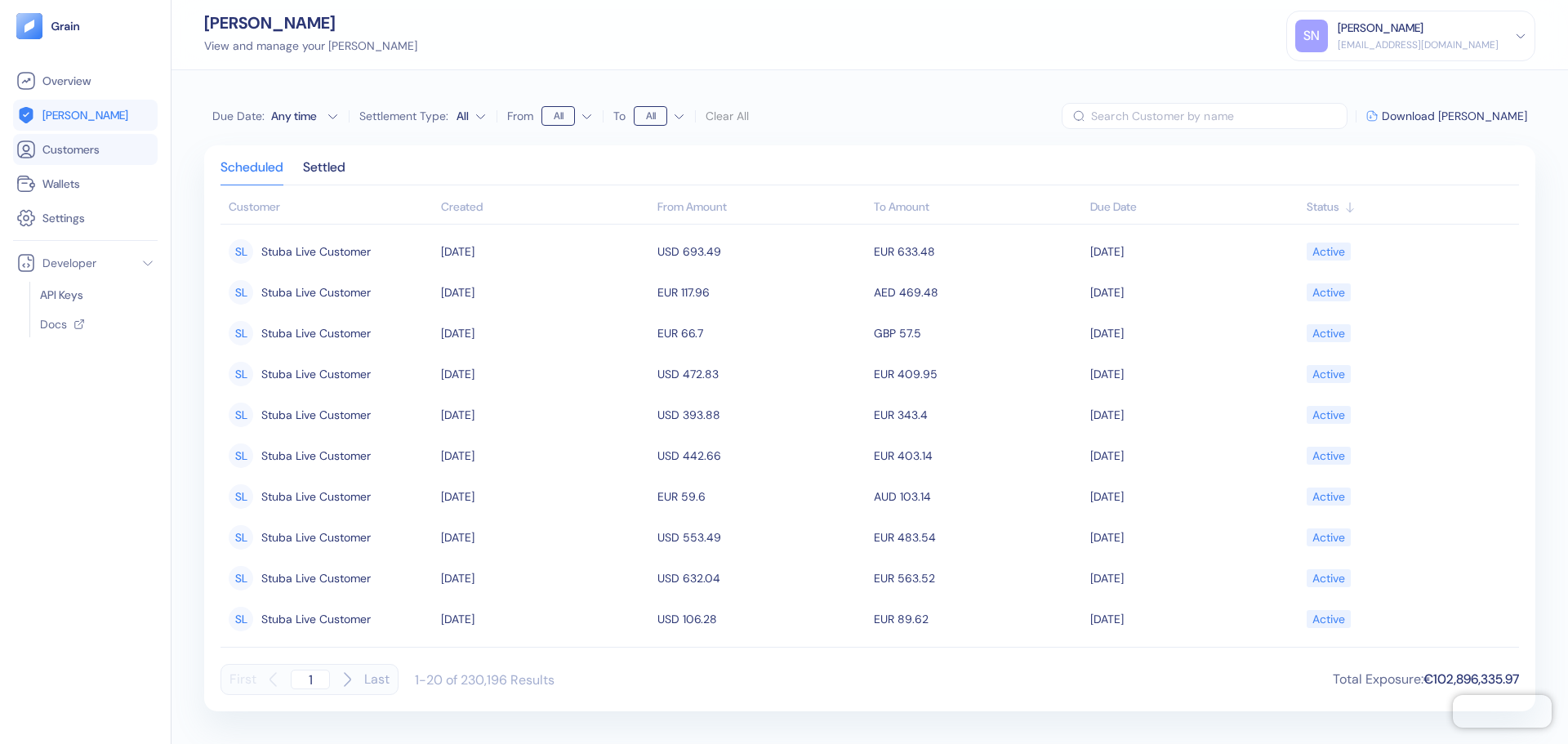
click at [91, 151] on span "Customers" at bounding box center [71, 149] width 57 height 17
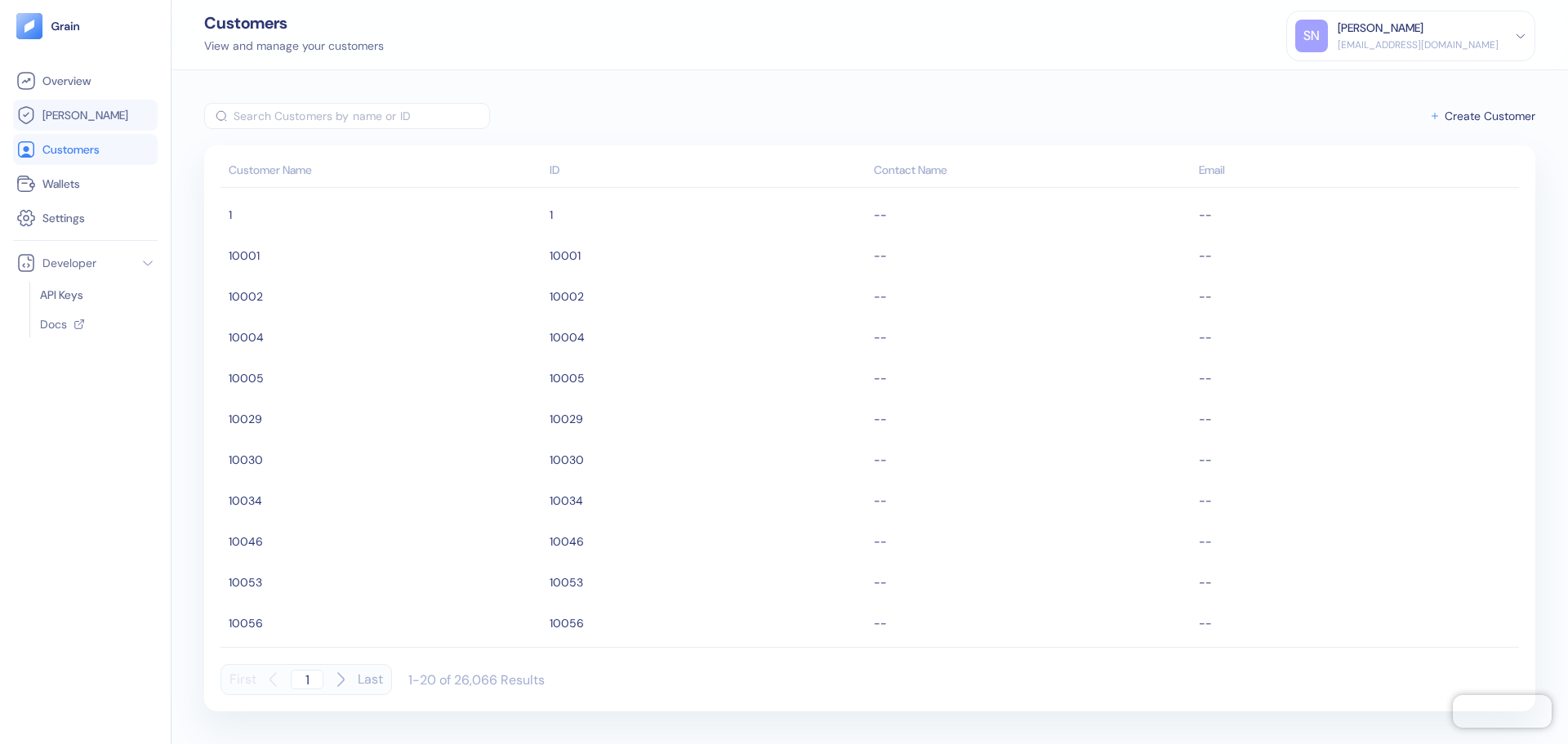
click at [118, 112] on link "[PERSON_NAME]" at bounding box center [85, 115] width 138 height 19
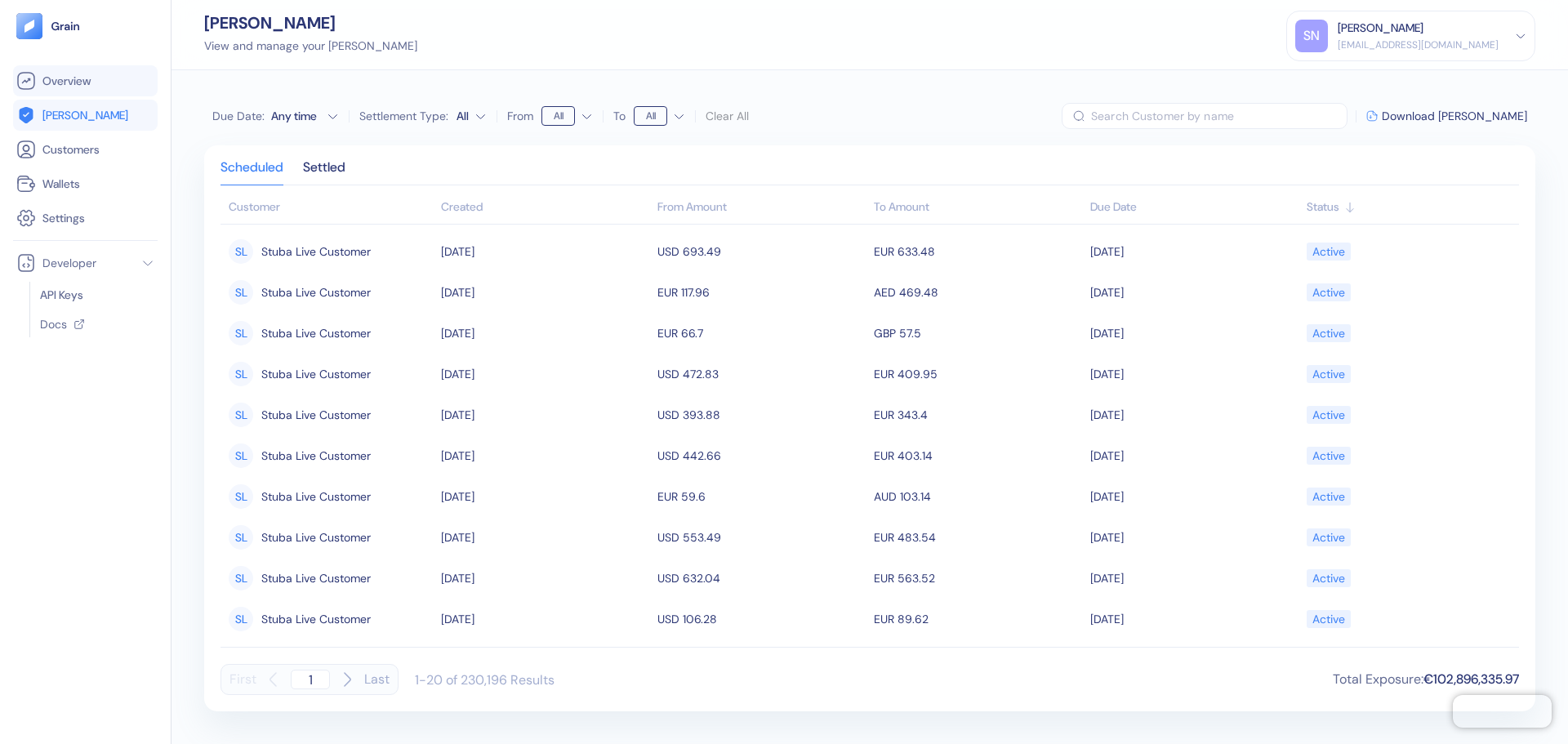
click at [94, 74] on link "Overview" at bounding box center [85, 81] width 138 height 19
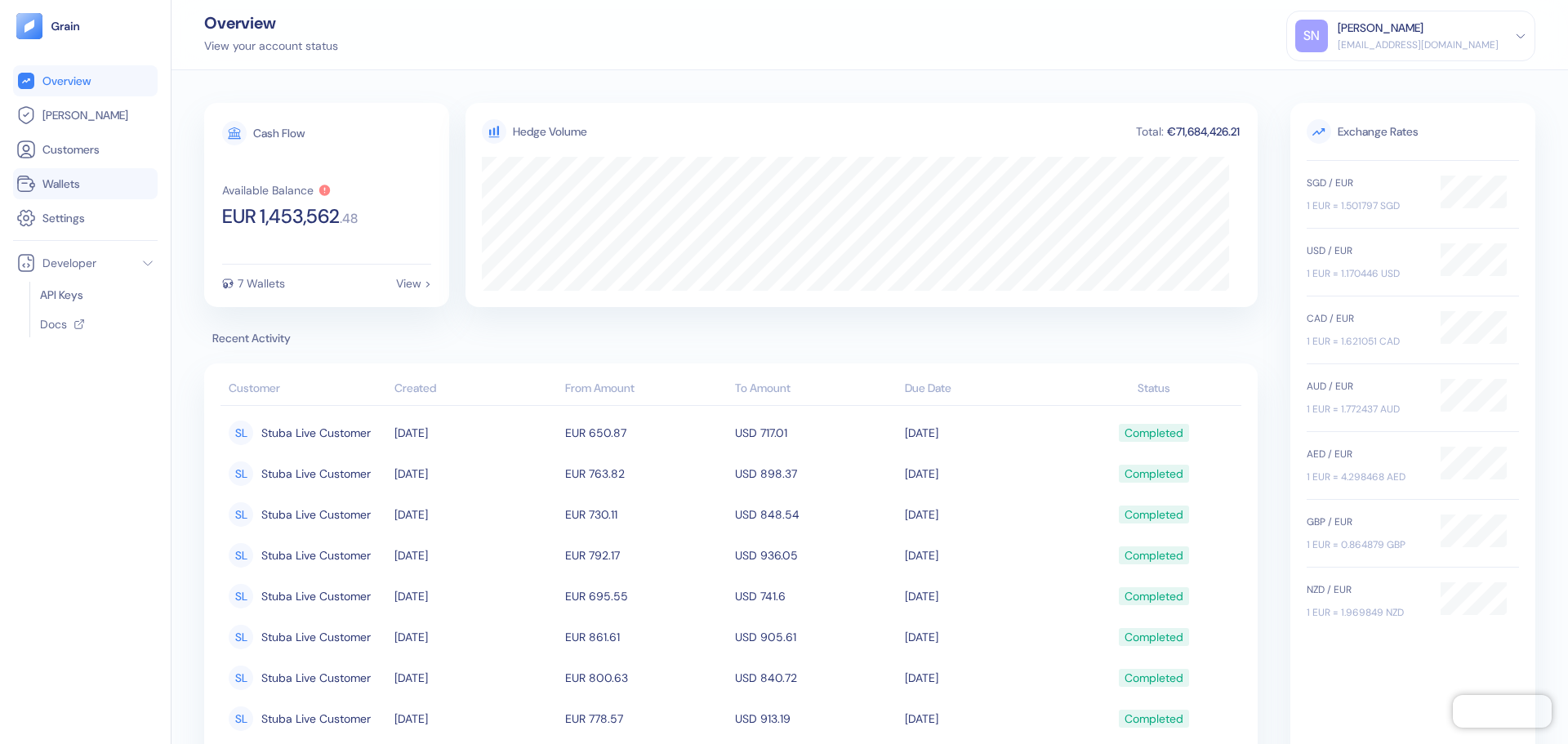
click at [126, 199] on li "Wallets" at bounding box center [85, 184] width 145 height 31
click at [126, 186] on link "Wallets" at bounding box center [85, 184] width 138 height 19
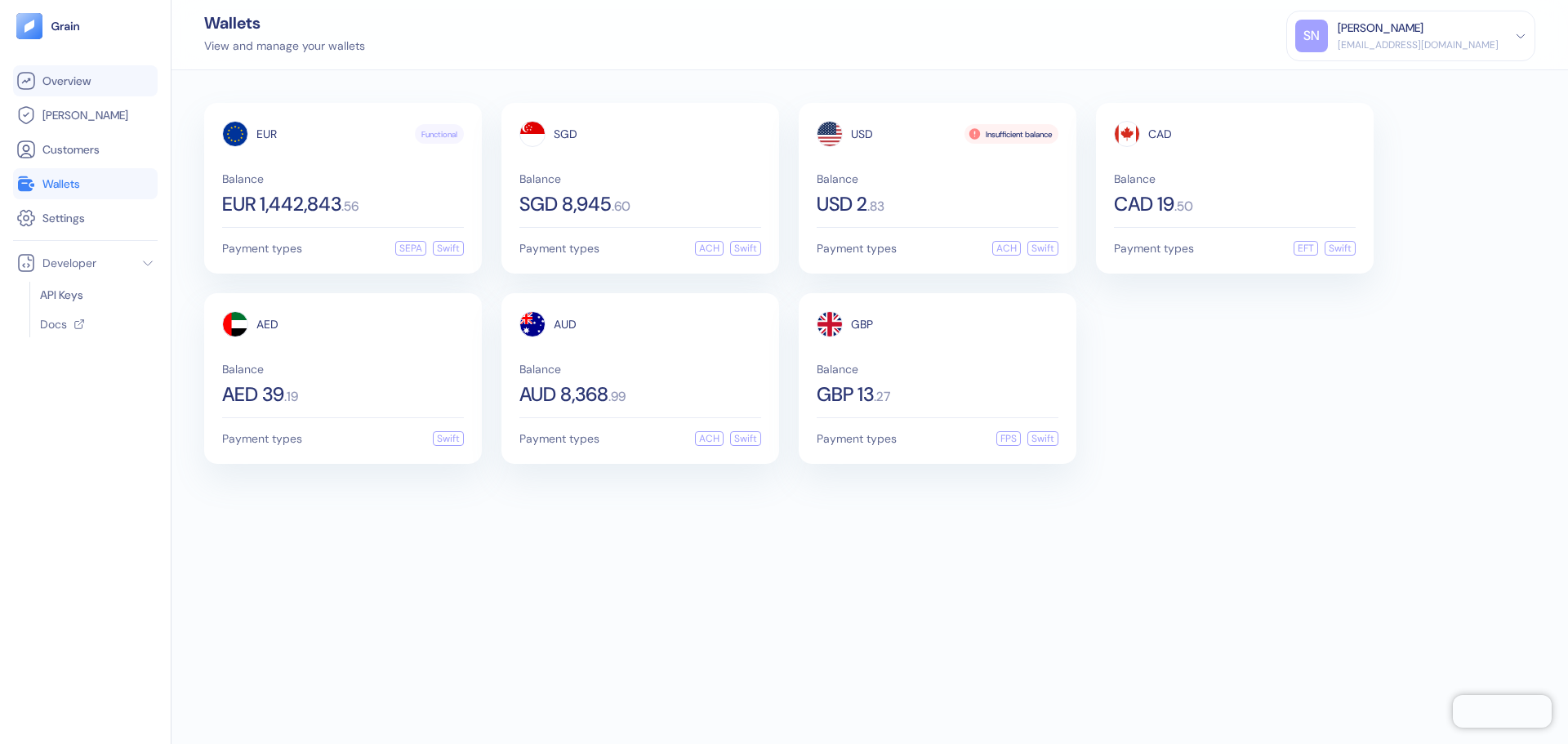
click at [83, 85] on span "Overview" at bounding box center [66, 80] width 48 height 17
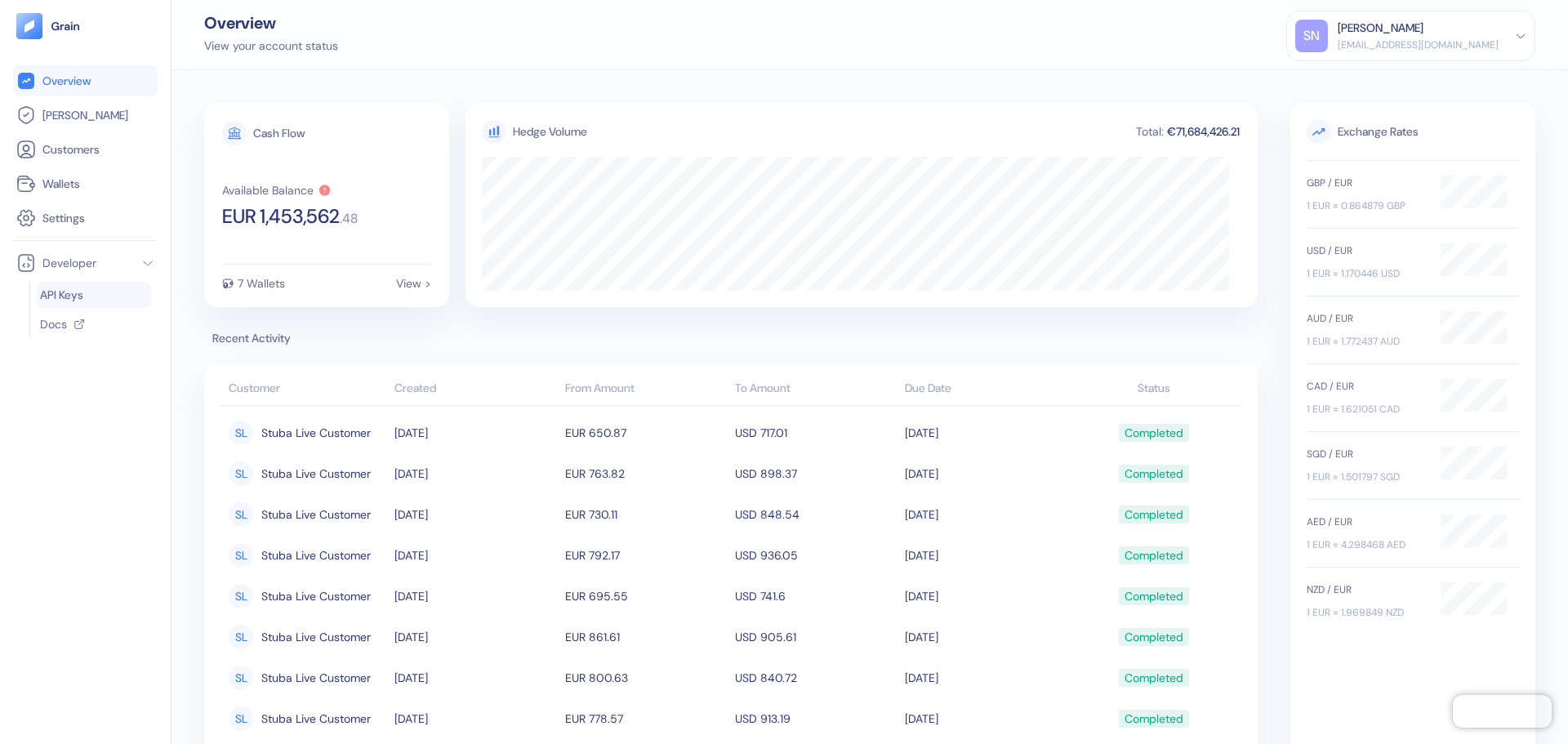
drag, startPoint x: 107, startPoint y: 295, endPoint x: 132, endPoint y: 307, distance: 27.7
click at [107, 295] on link "API Keys" at bounding box center [94, 294] width 108 height 17
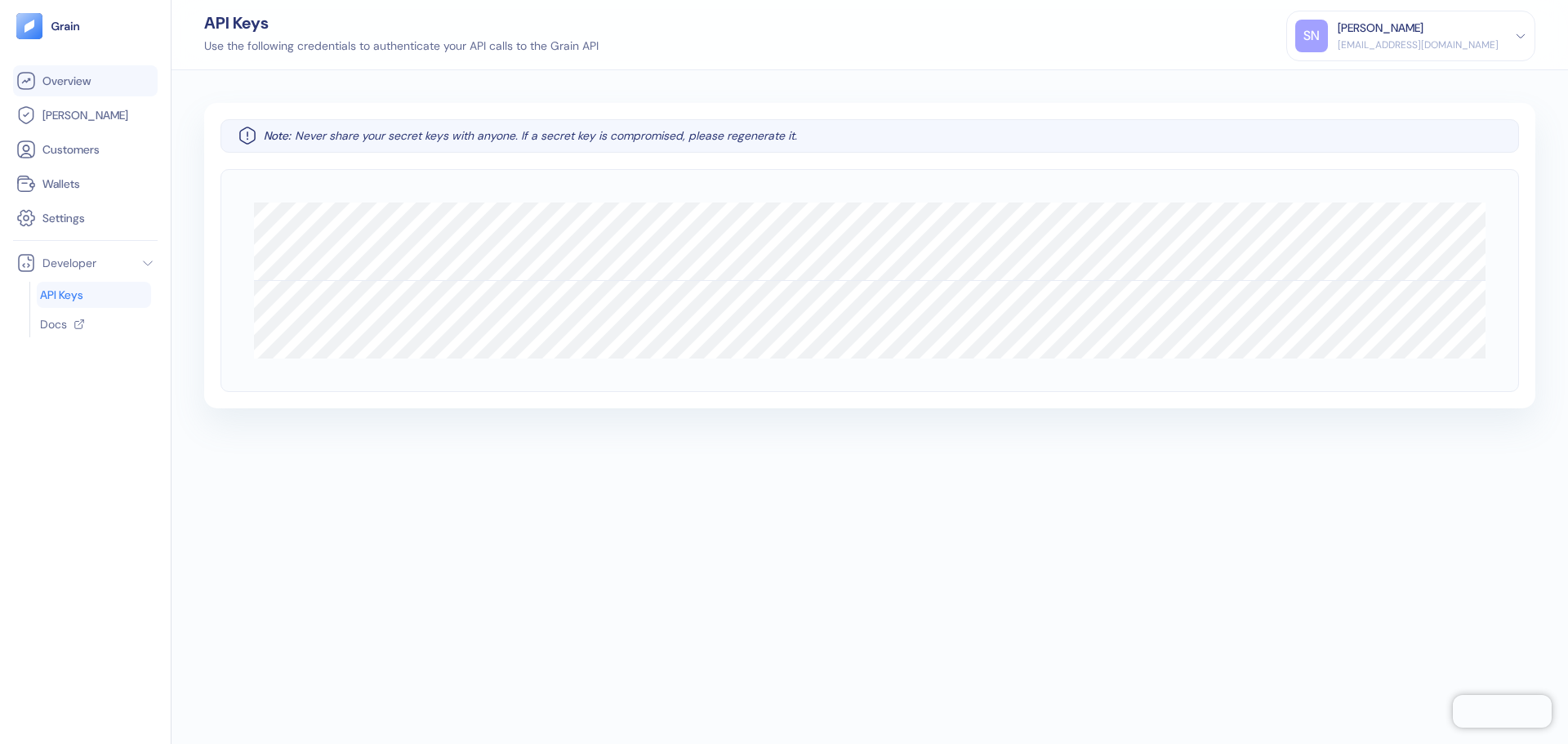
click at [59, 78] on span "Overview" at bounding box center [66, 80] width 48 height 17
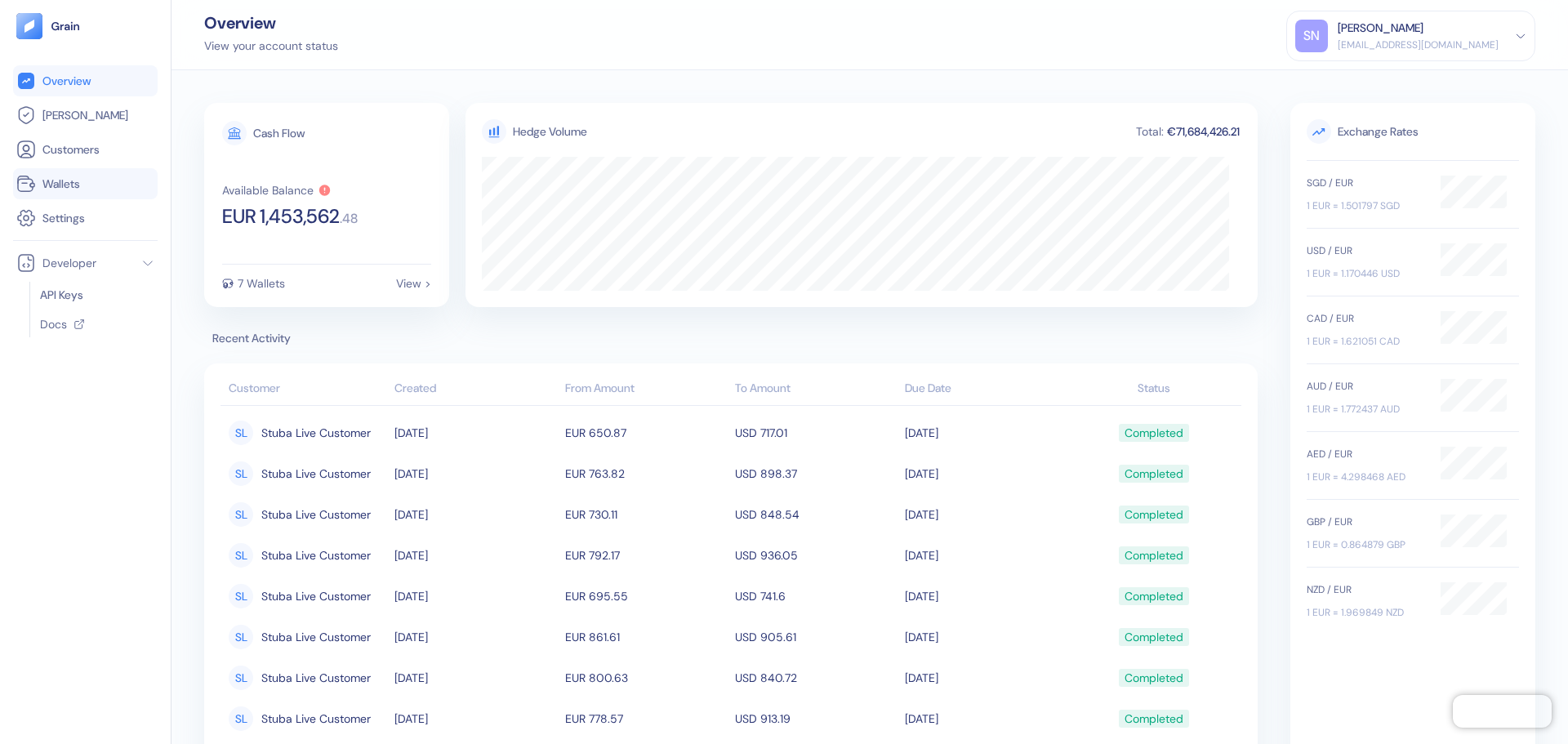
click at [79, 185] on span "Wallets" at bounding box center [61, 184] width 37 height 17
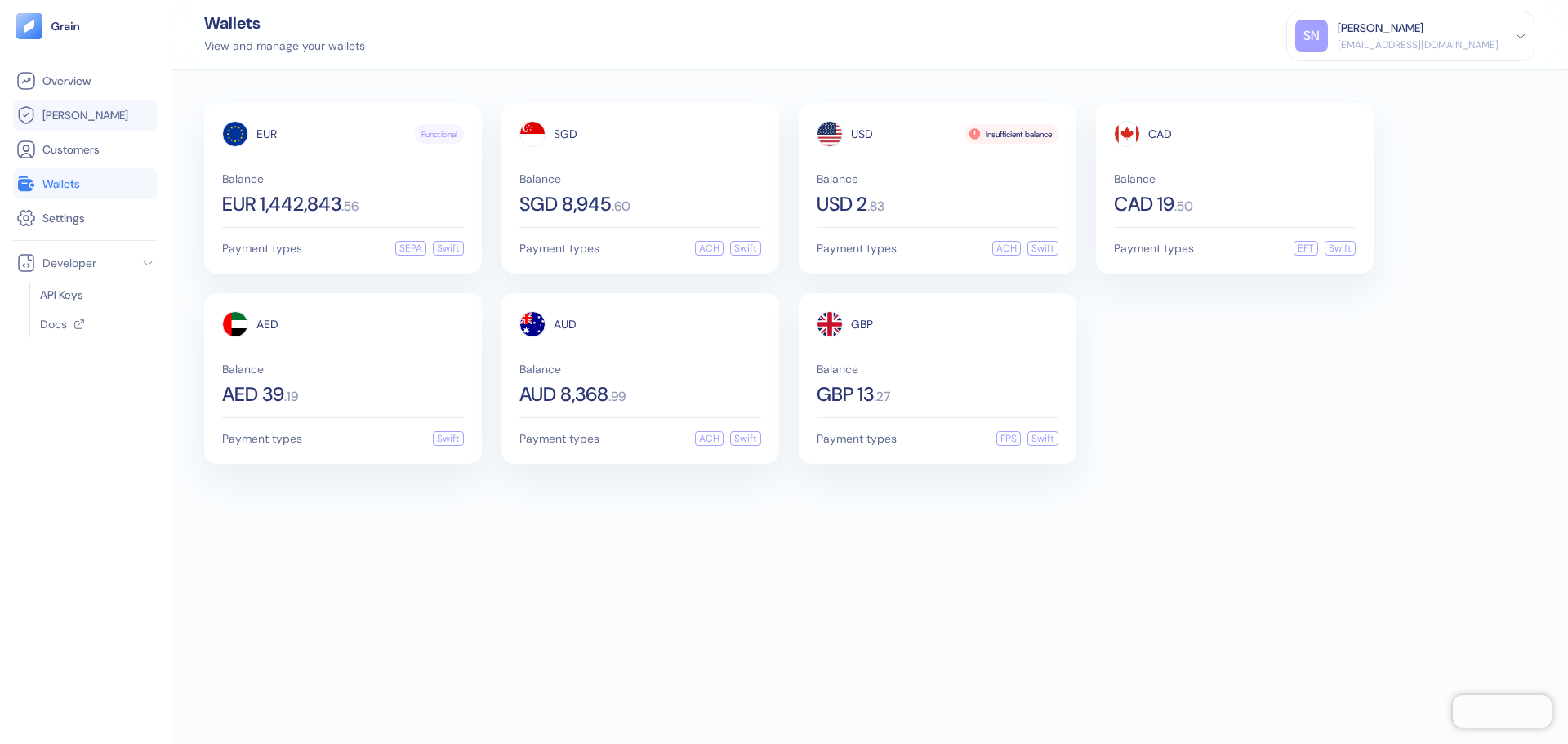
click at [88, 107] on link "[PERSON_NAME]" at bounding box center [85, 115] width 138 height 19
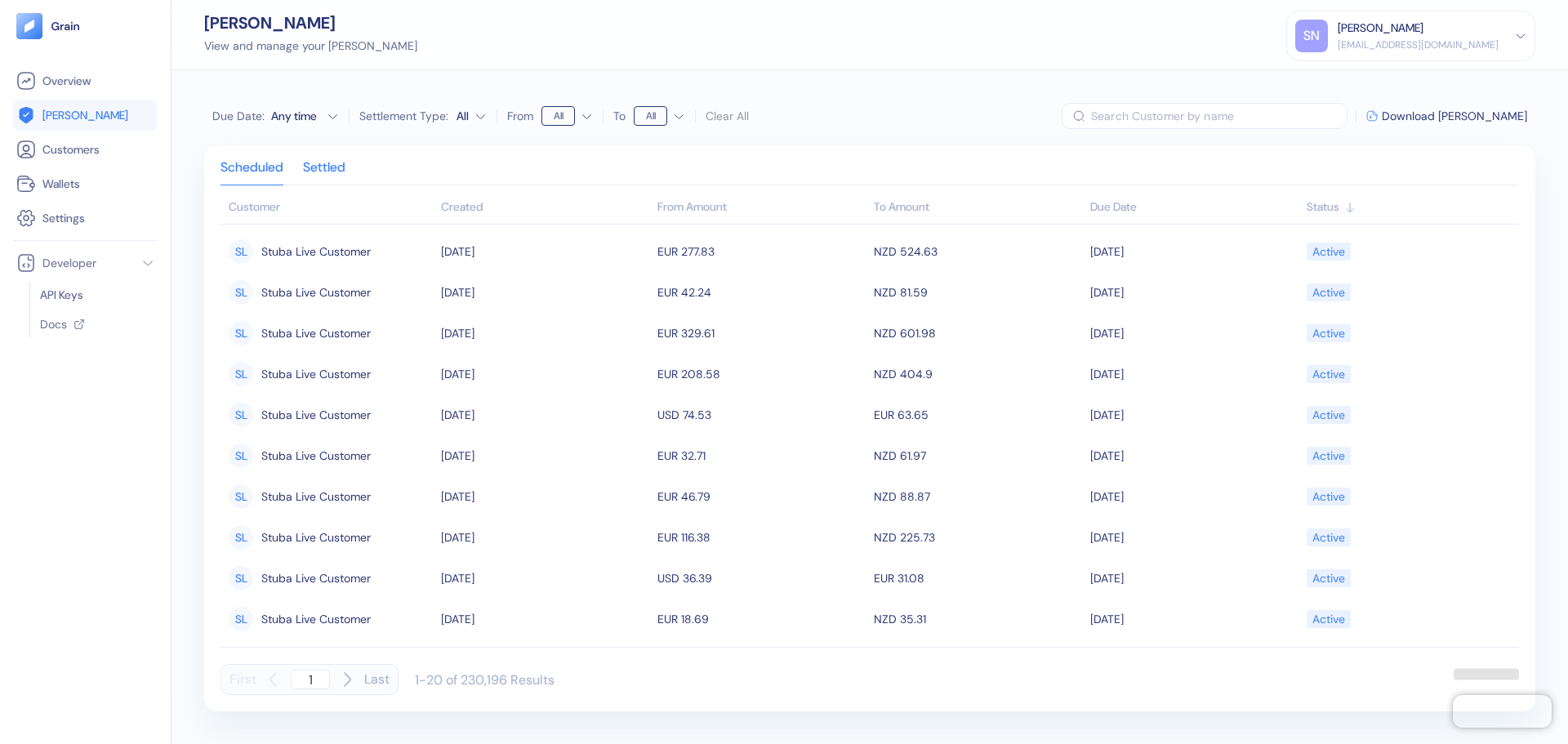
click at [325, 165] on div "Settled" at bounding box center [324, 173] width 43 height 23
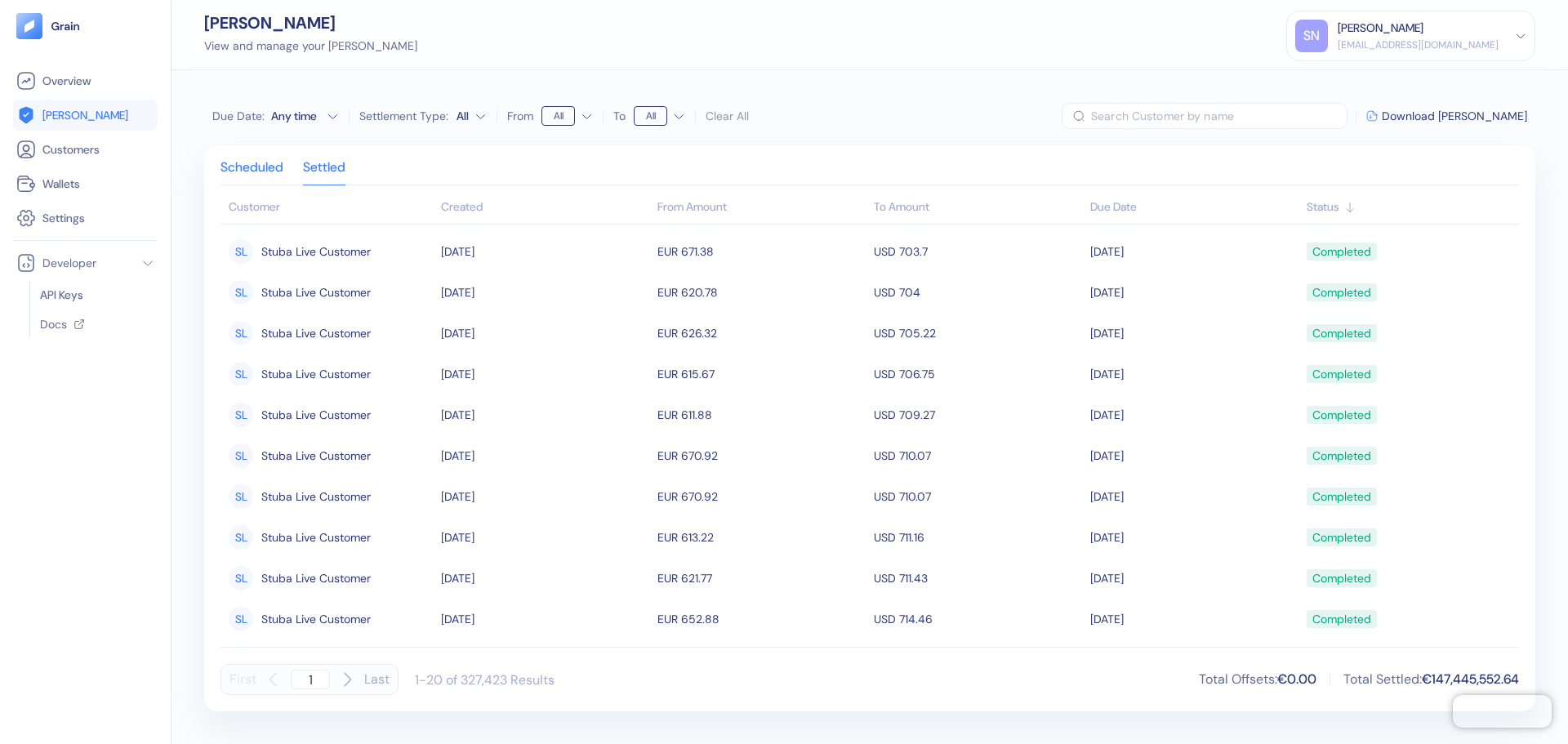
click at [276, 168] on div "Scheduled" at bounding box center [252, 173] width 63 height 23
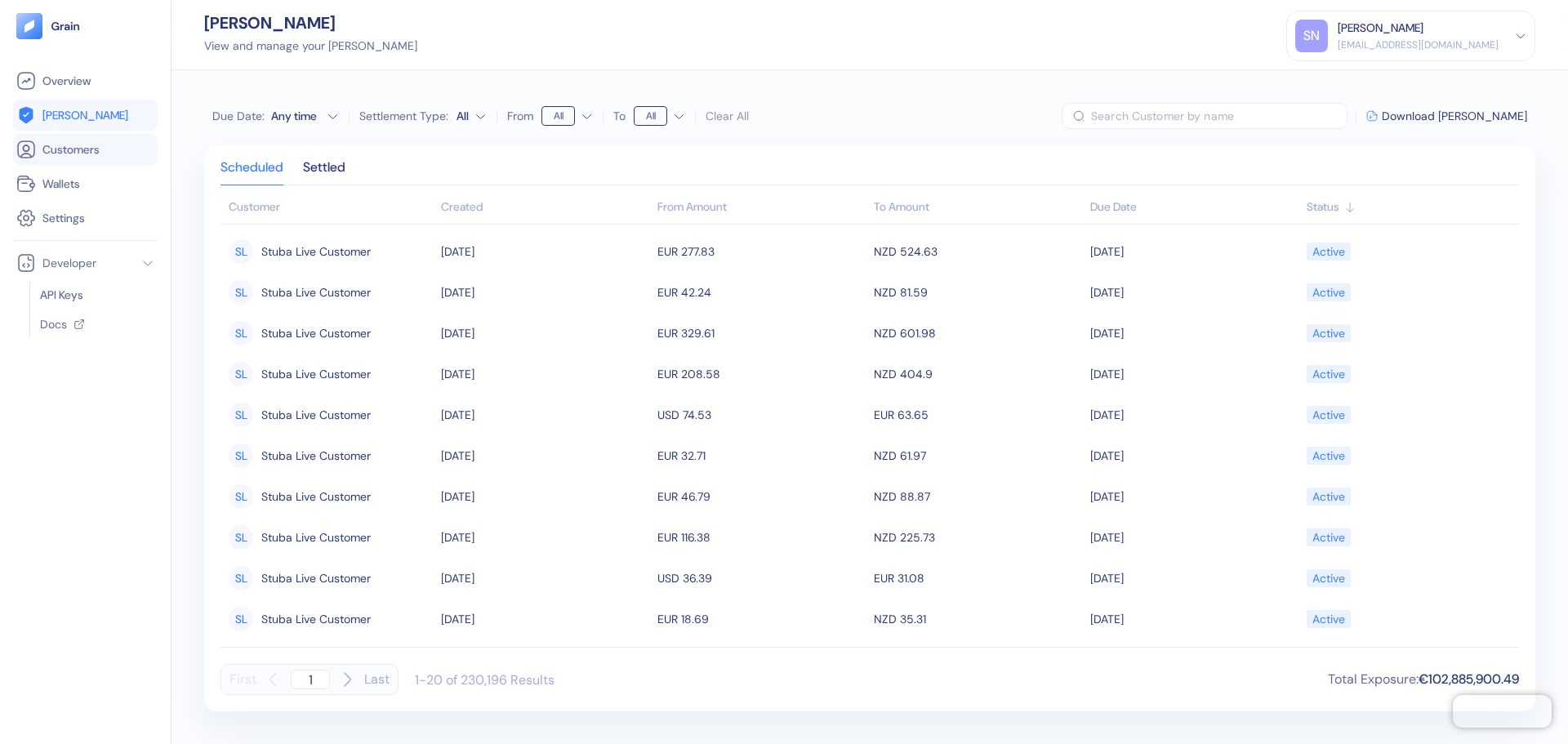
click at [118, 153] on link "Customers" at bounding box center [85, 149] width 138 height 19
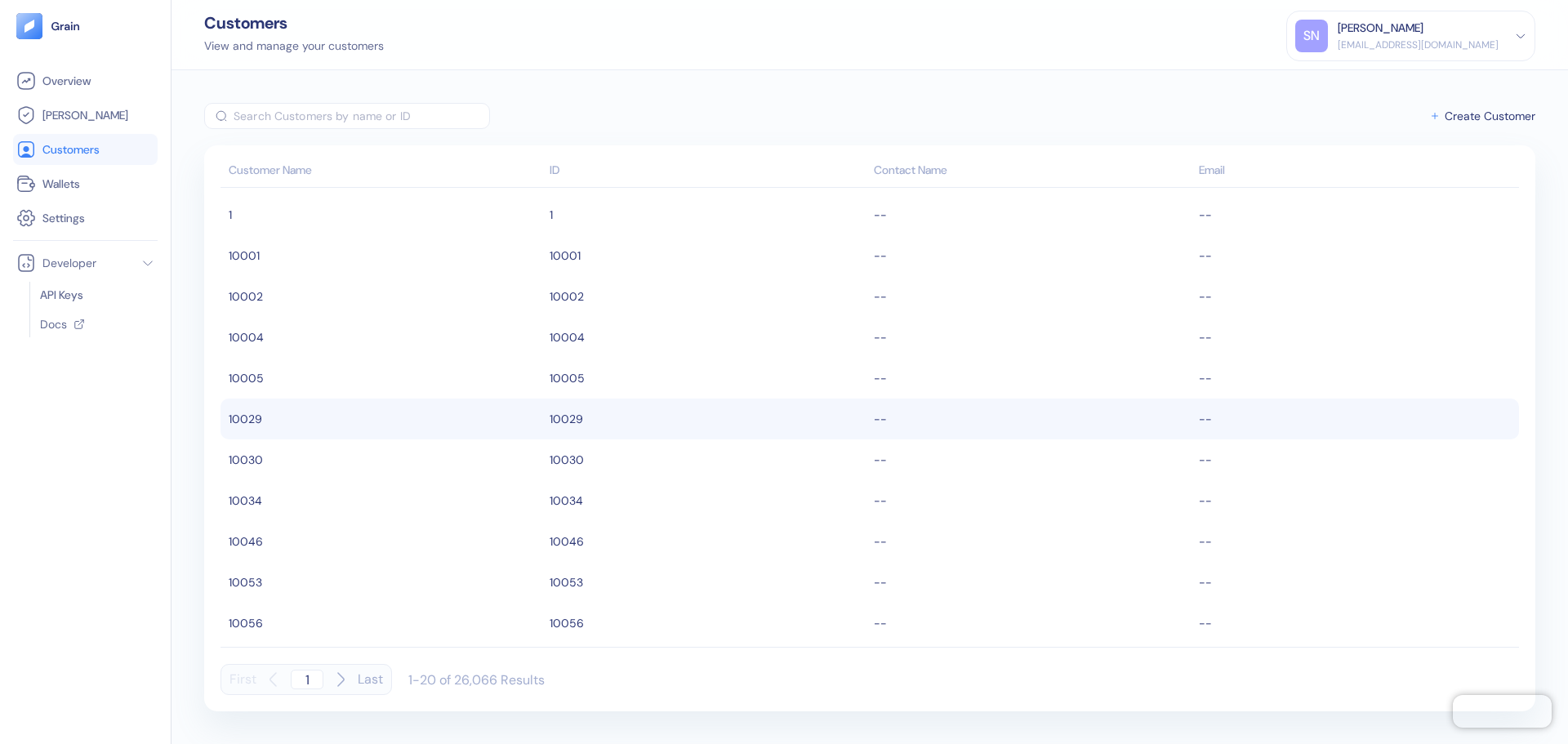
scroll to position [371, 0]
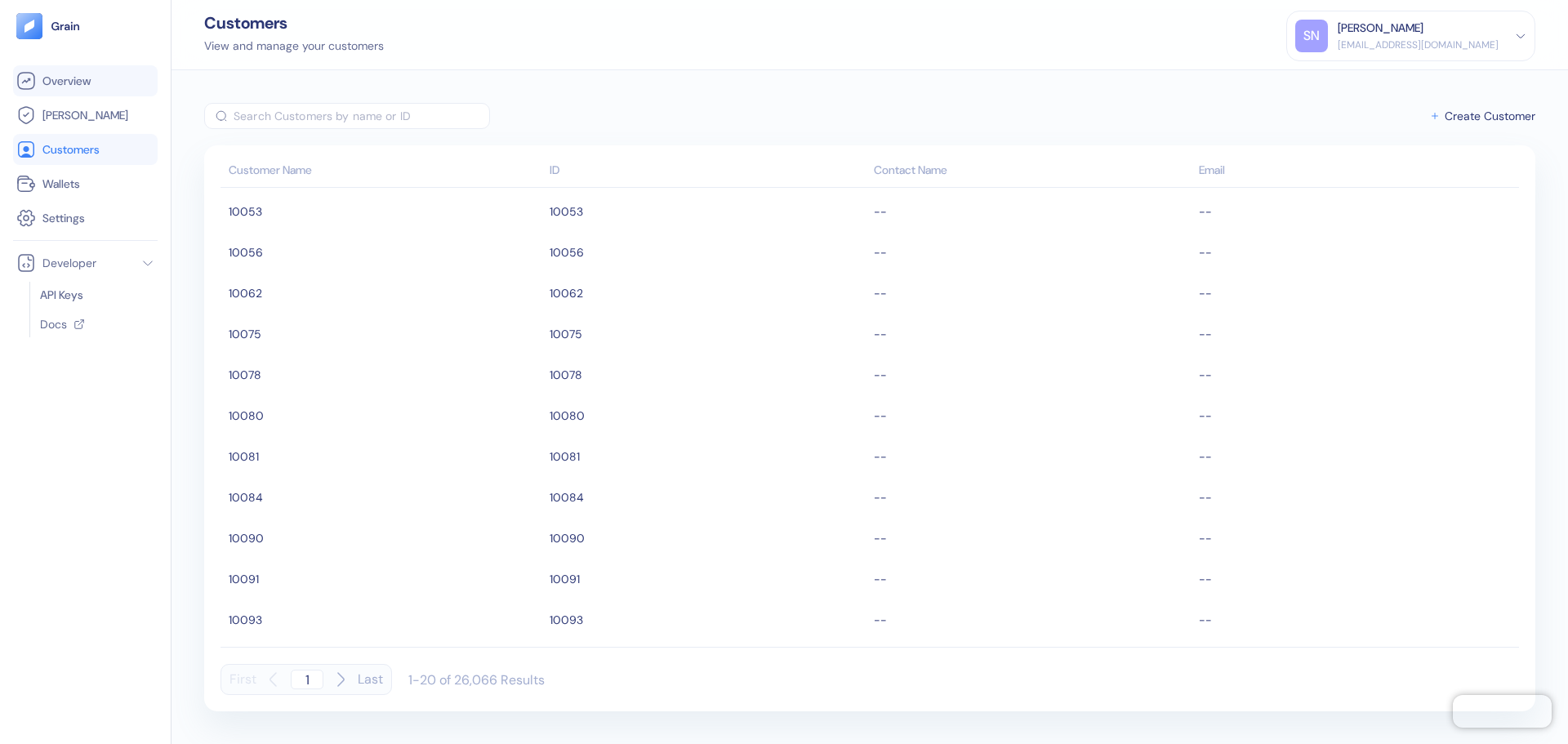
click at [87, 78] on span "Overview" at bounding box center [66, 80] width 48 height 17
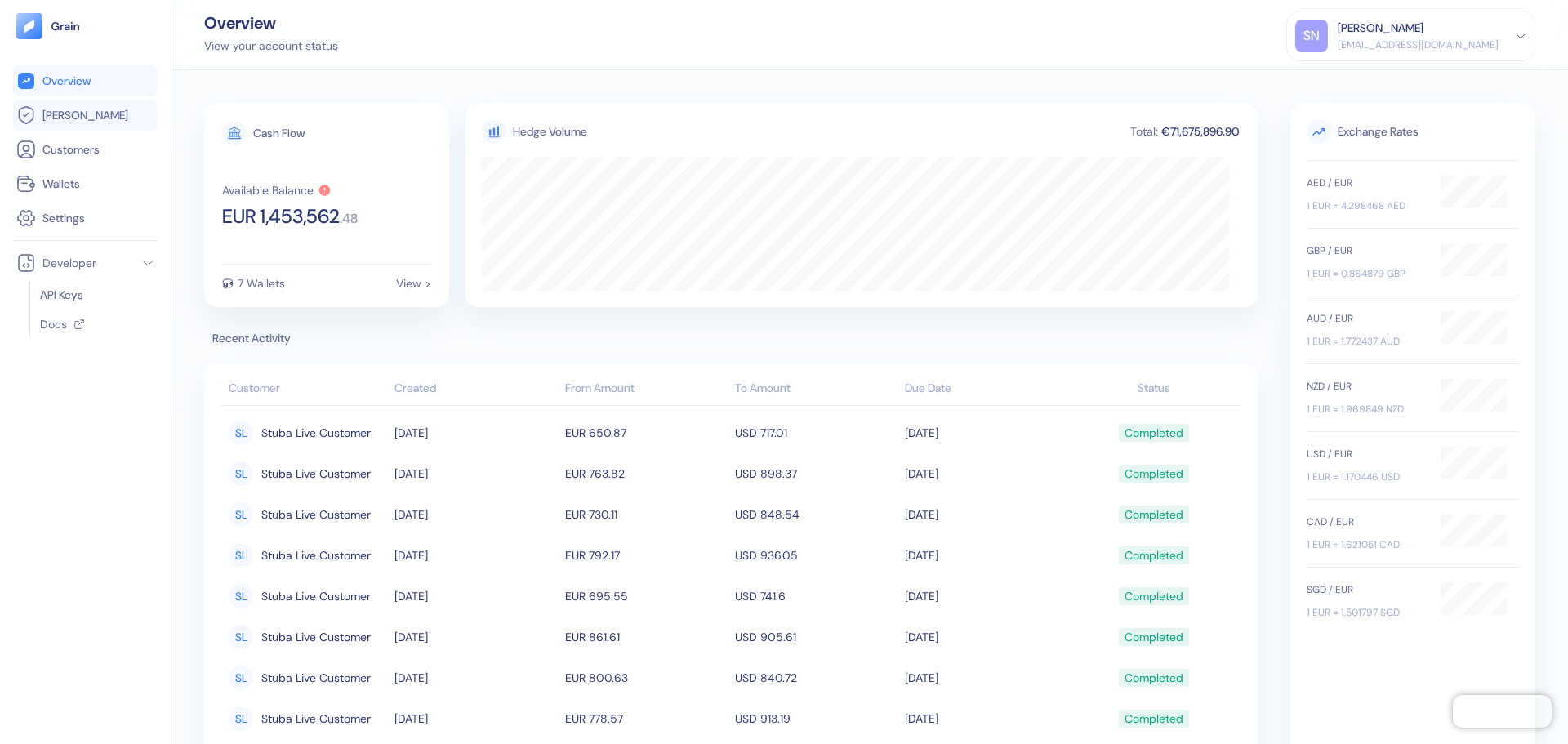
click at [102, 118] on link "[PERSON_NAME]" at bounding box center [85, 115] width 138 height 19
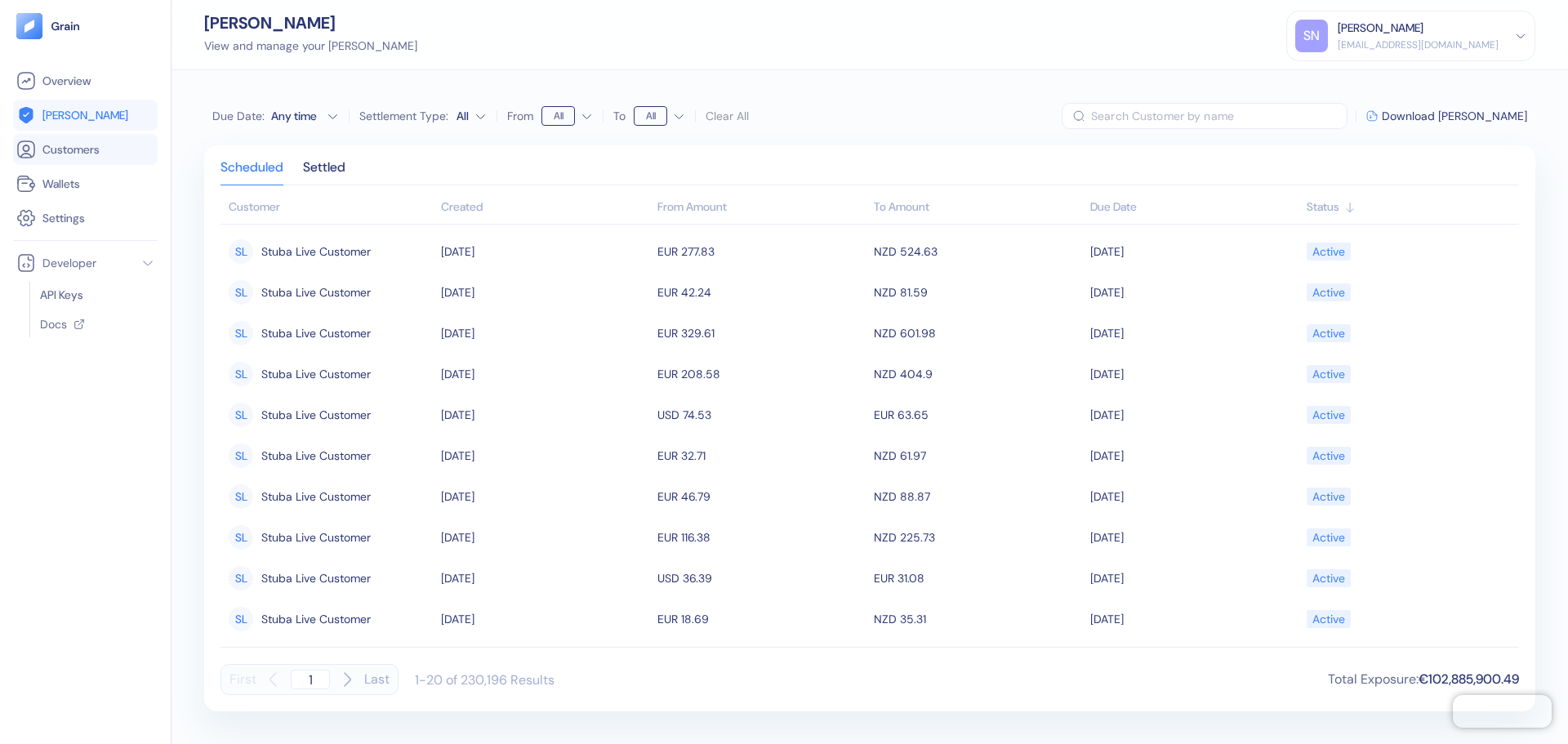
click at [89, 149] on span "Customers" at bounding box center [71, 149] width 57 height 17
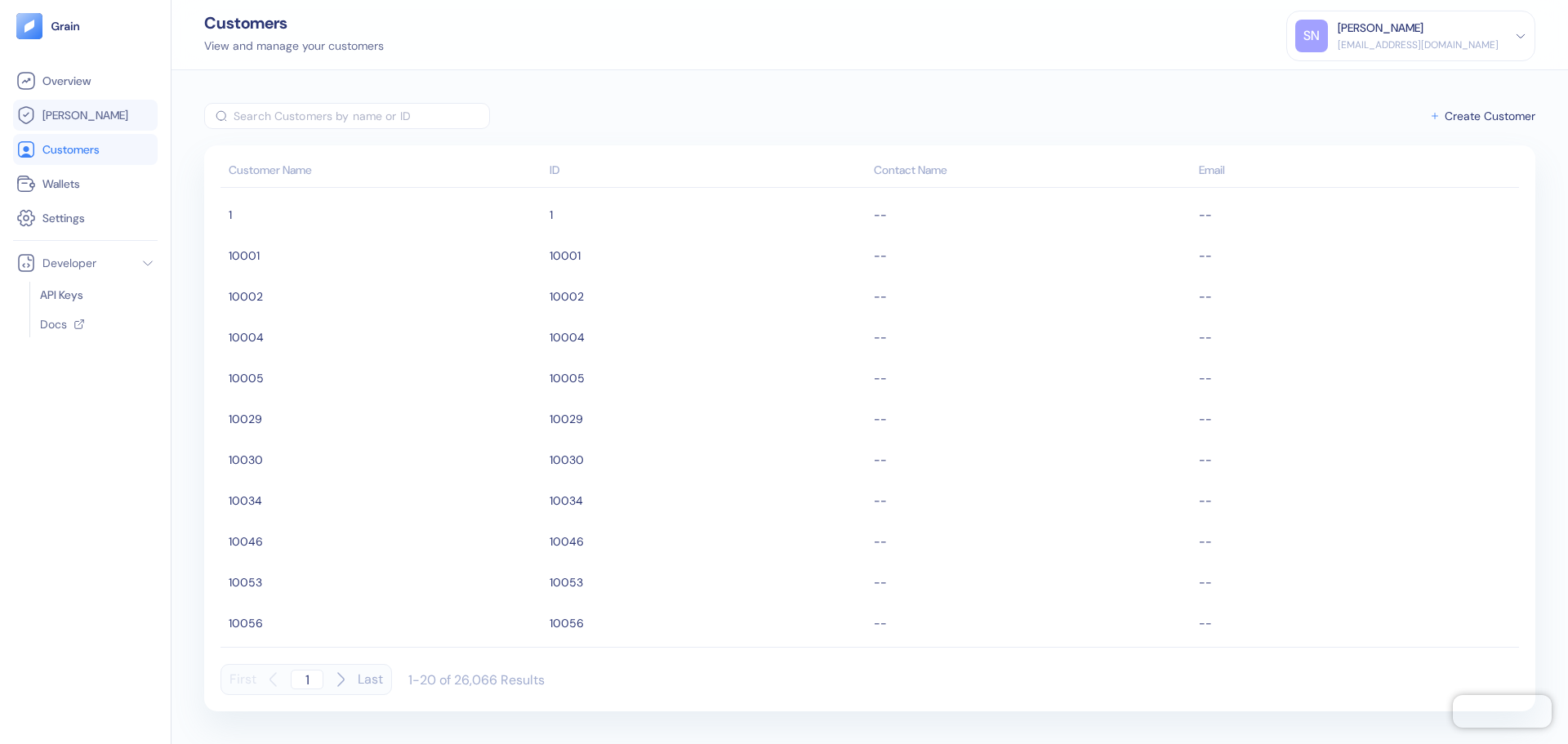
click at [95, 107] on link "[PERSON_NAME]" at bounding box center [85, 115] width 138 height 19
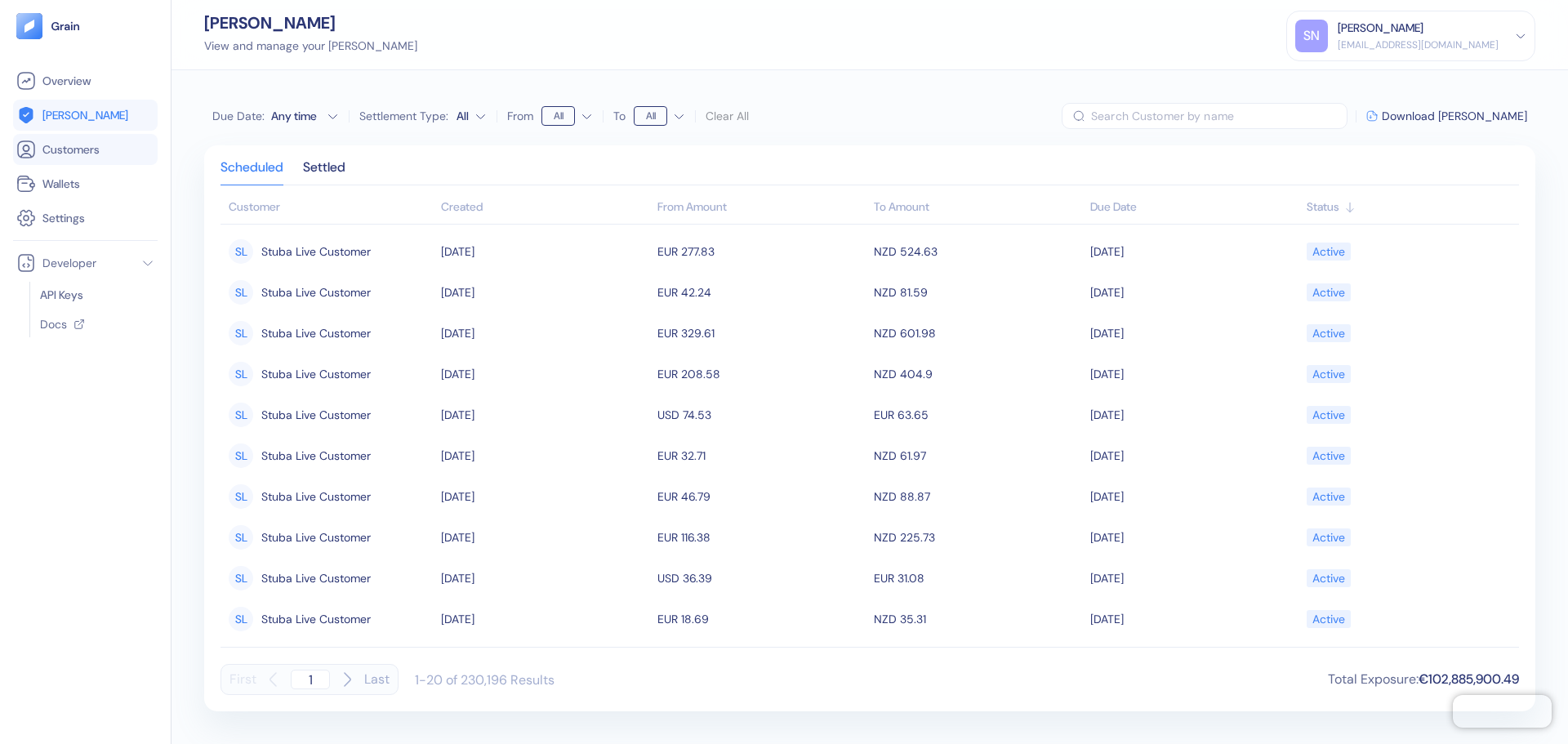
click at [113, 160] on li "Customers" at bounding box center [85, 150] width 145 height 31
click at [116, 151] on link "Customers" at bounding box center [85, 149] width 138 height 19
